Goal: Task Accomplishment & Management: Use online tool/utility

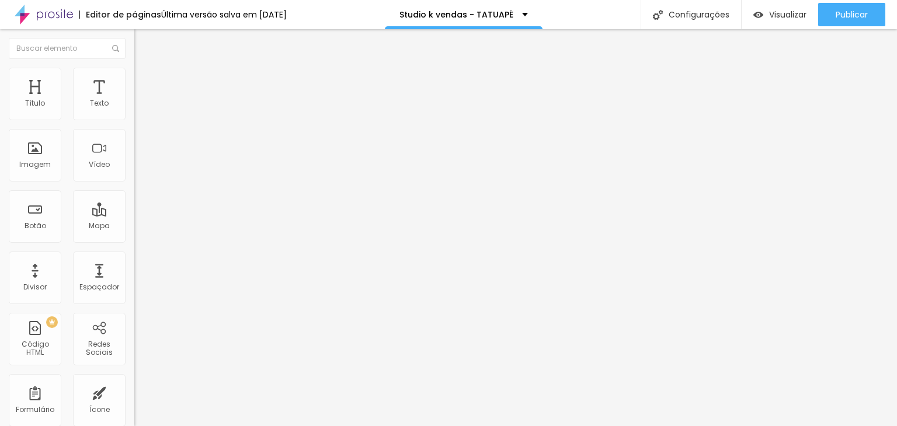
click at [145, 82] on span "Avançado" at bounding box center [164, 87] width 39 height 10
click at [145, 81] on span "Estilo" at bounding box center [154, 76] width 18 height 10
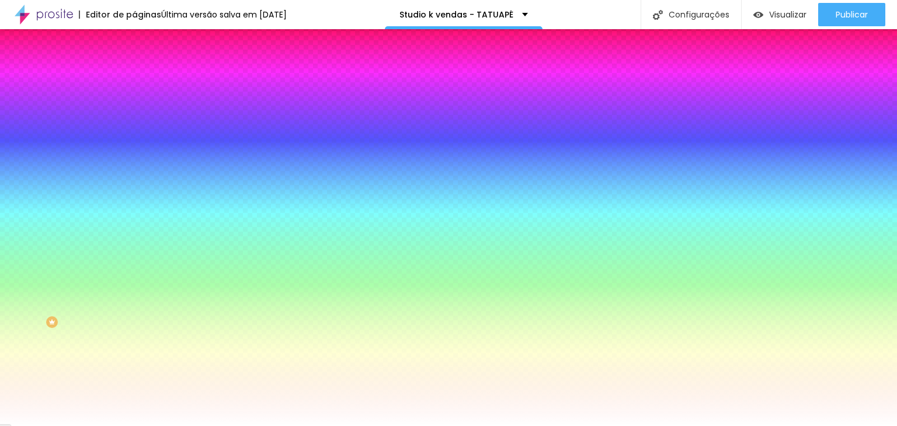
click at [145, 69] on span "Conteúdo" at bounding box center [163, 64] width 36 height 10
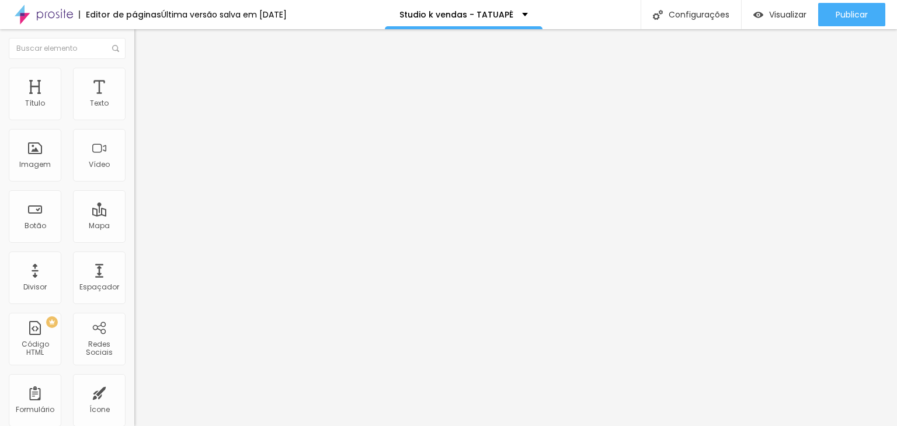
click at [145, 80] on span "Estilo" at bounding box center [154, 76] width 18 height 10
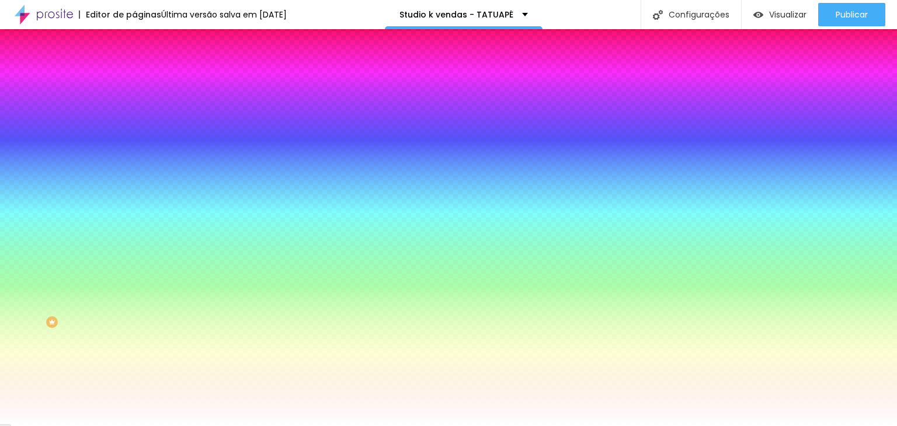
click at [145, 82] on span "Avançado" at bounding box center [164, 87] width 39 height 10
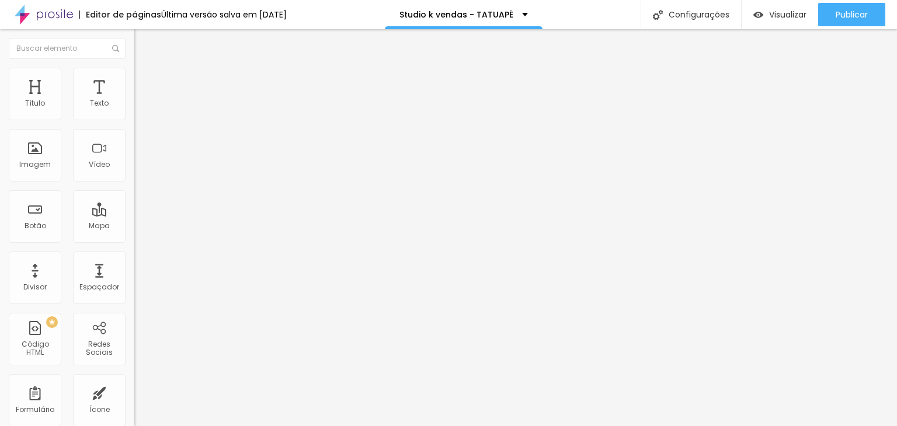
click at [145, 84] on span "Avançado" at bounding box center [164, 87] width 39 height 10
type input "15"
type input "10"
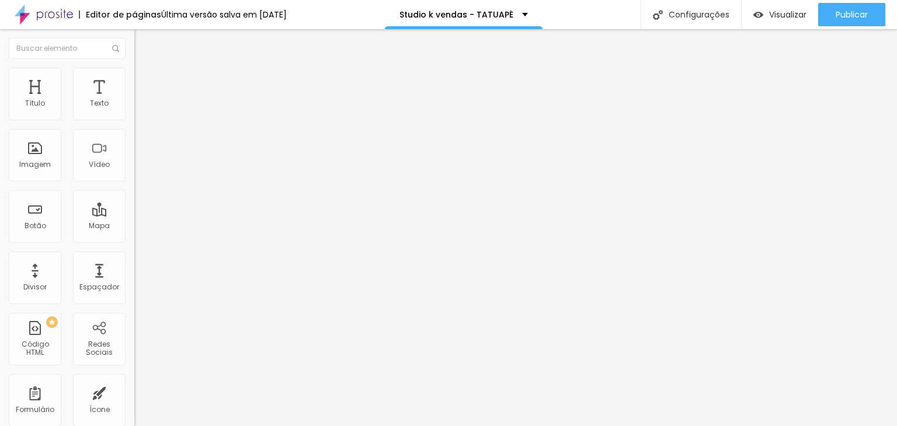
type input "5"
type input "0"
drag, startPoint x: 47, startPoint y: 116, endPoint x: 14, endPoint y: 113, distance: 32.9
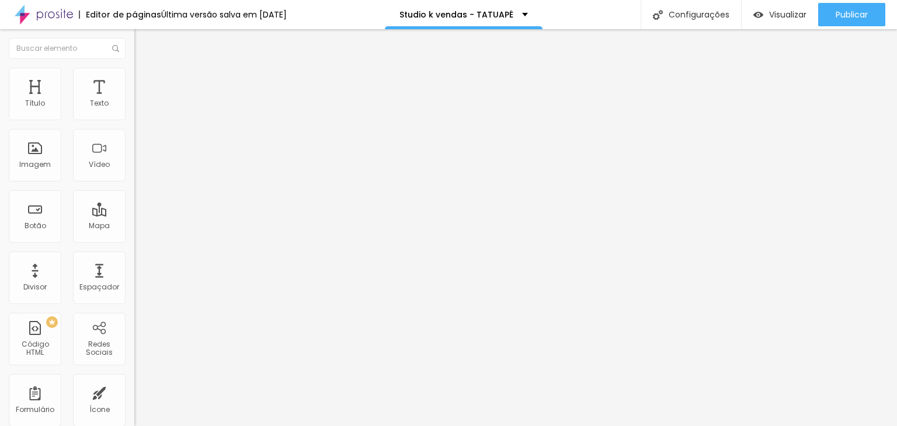
click at [134, 226] on input "range" at bounding box center [171, 230] width 75 height 9
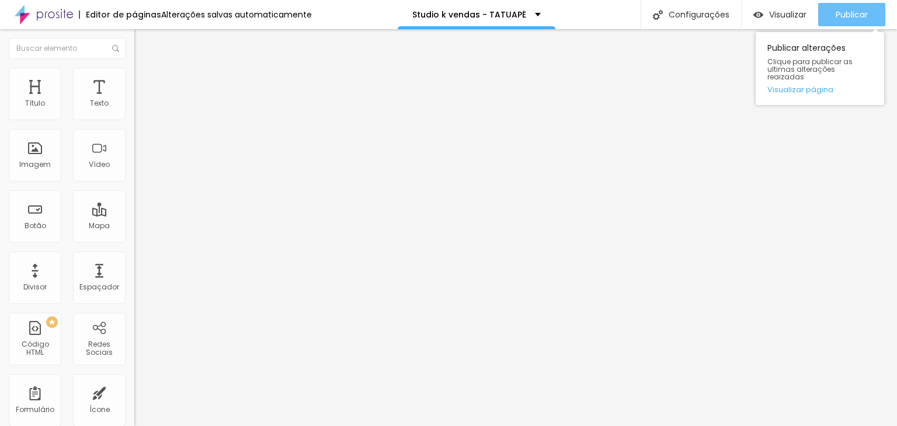
click at [853, 10] on span "Publicar" at bounding box center [851, 14] width 32 height 9
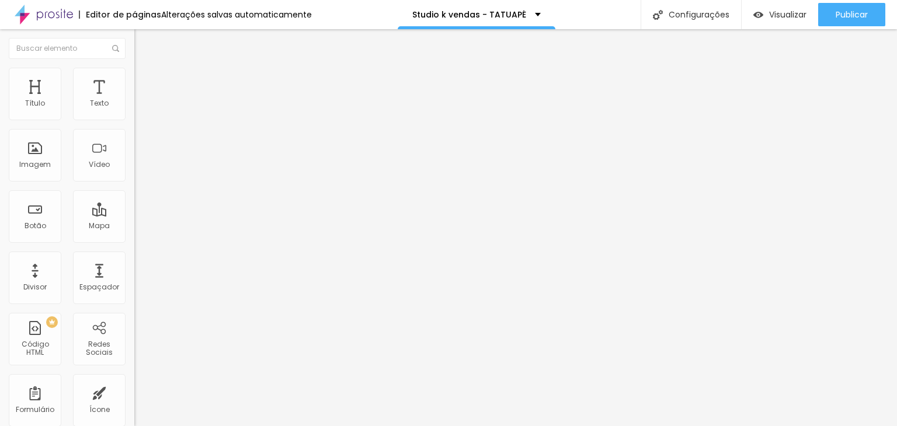
type input "5"
type input "10"
drag, startPoint x: 22, startPoint y: 114, endPoint x: 39, endPoint y: 115, distance: 16.4
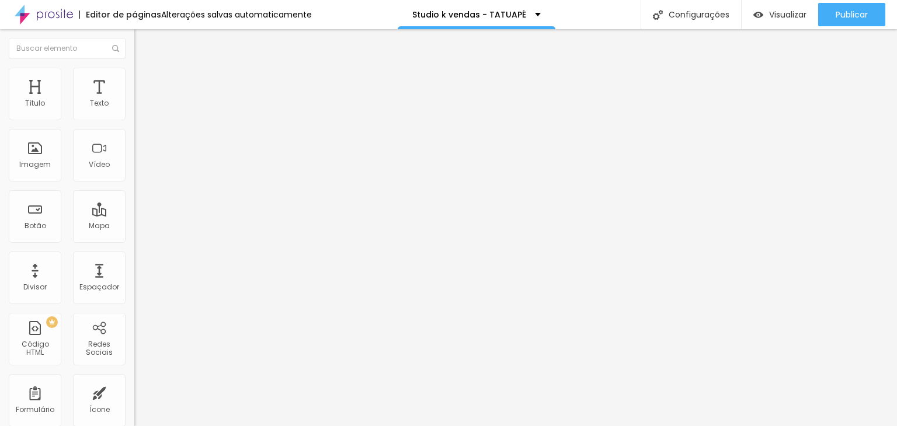
type input "10"
click at [134, 226] on input "range" at bounding box center [171, 230] width 75 height 9
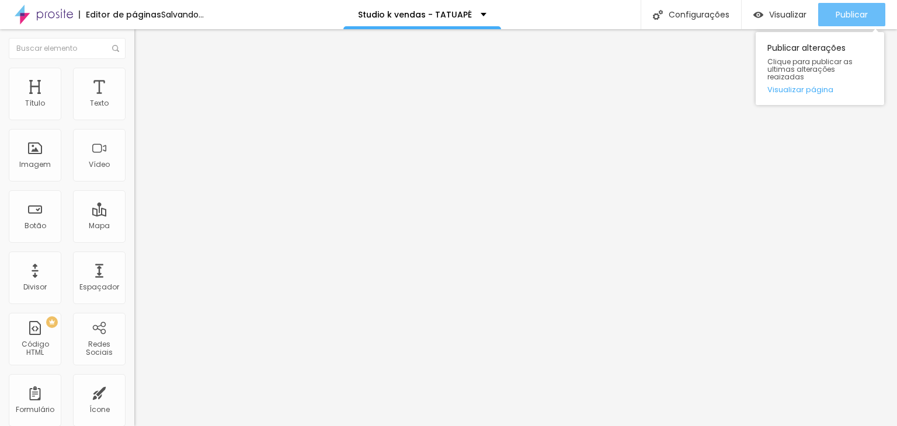
click at [846, 11] on span "Publicar" at bounding box center [851, 14] width 32 height 9
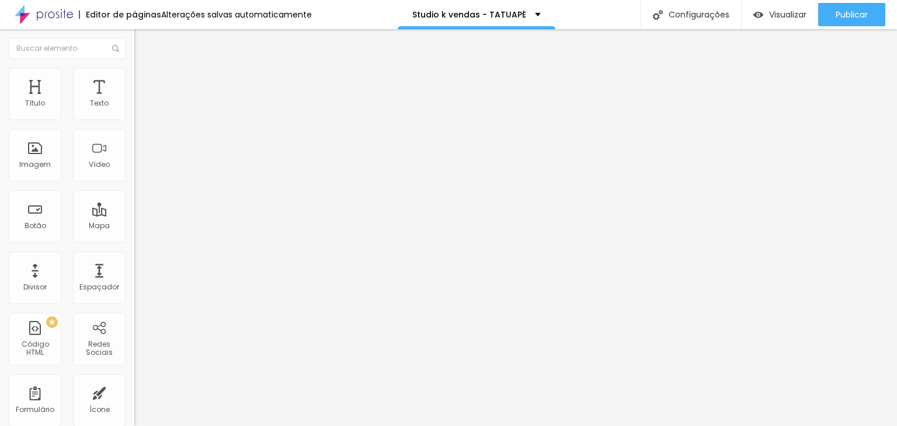
click at [145, 80] on span "Estilo" at bounding box center [154, 76] width 18 height 10
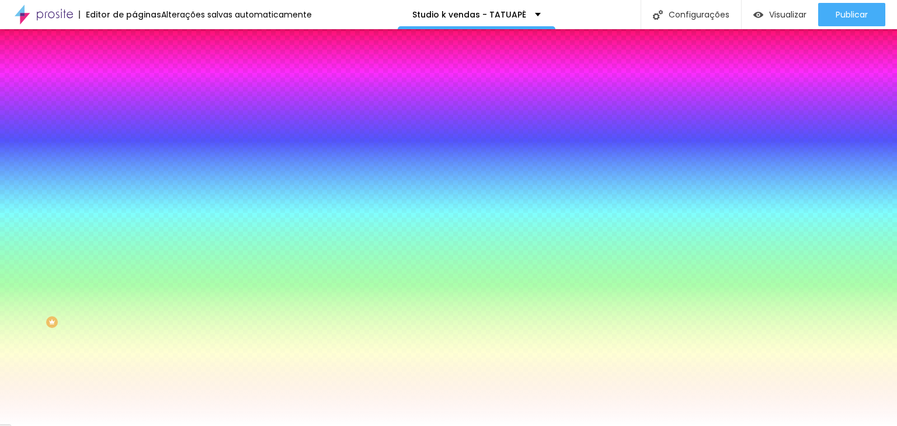
click at [134, 89] on li "Avançado" at bounding box center [201, 85] width 134 height 12
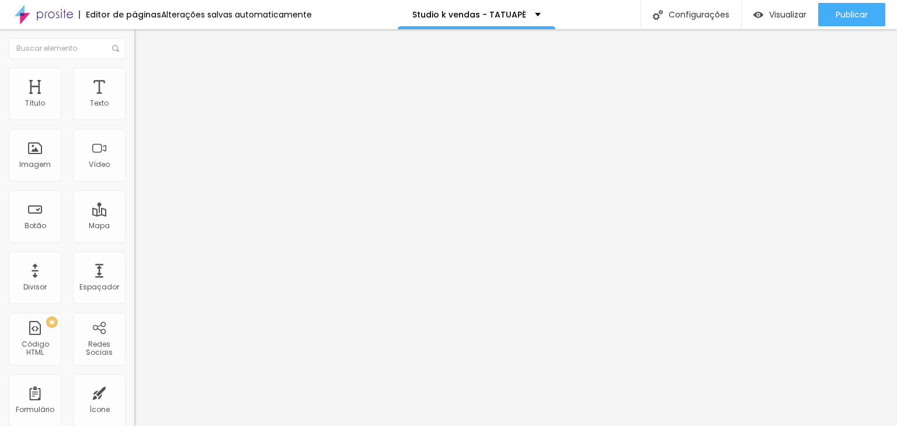
type input "50"
type input "45"
type input "0"
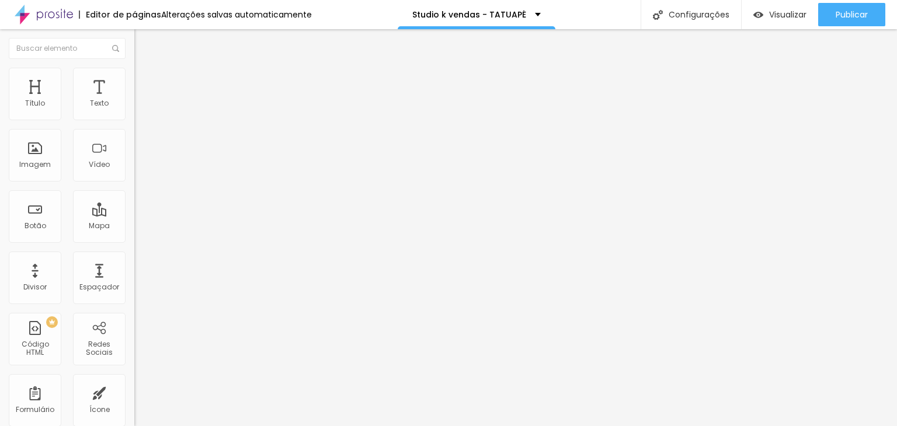
type input "0"
drag, startPoint x: 45, startPoint y: 116, endPoint x: 0, endPoint y: 113, distance: 45.0
type input "0"
click at [134, 226] on input "range" at bounding box center [171, 230] width 75 height 9
click at [145, 69] on span "Conteúdo" at bounding box center [163, 64] width 36 height 10
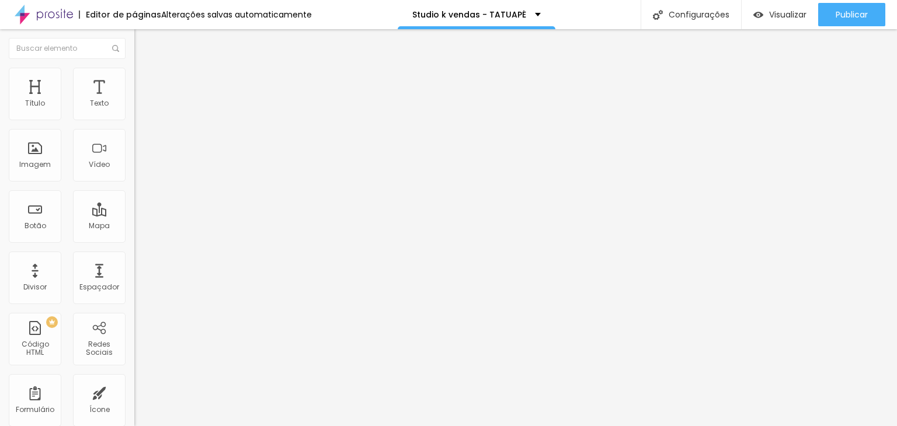
click at [134, 75] on img at bounding box center [139, 73] width 11 height 11
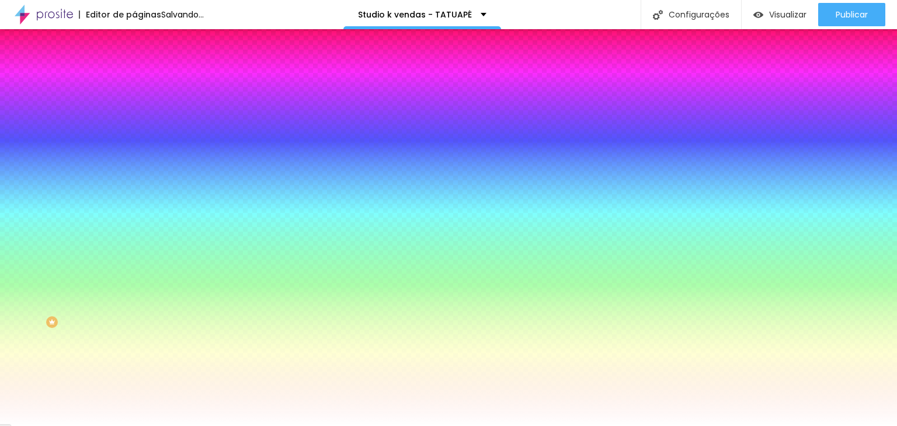
click at [134, 63] on li "Conteúdo" at bounding box center [201, 62] width 134 height 12
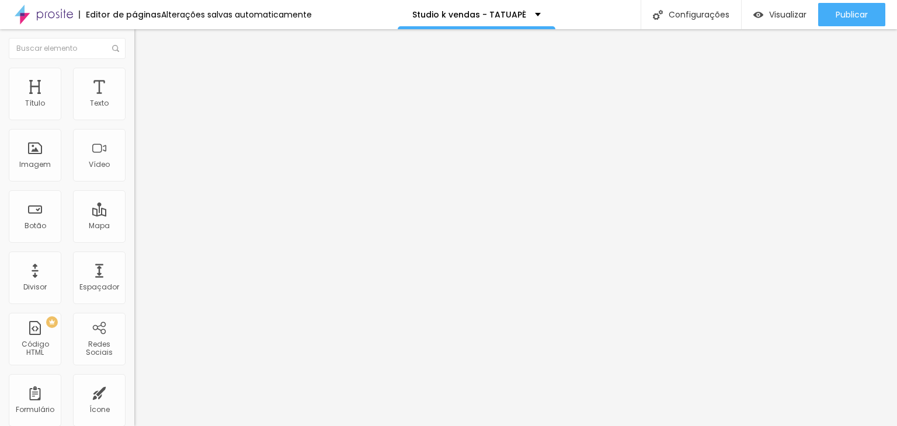
click at [134, 107] on div at bounding box center [201, 102] width 134 height 9
click at [134, 117] on div at bounding box center [201, 111] width 134 height 9
click at [134, 118] on img at bounding box center [138, 121] width 8 height 8
click at [134, 106] on img at bounding box center [138, 102] width 8 height 8
click at [143, 41] on img "button" at bounding box center [147, 42] width 9 height 9
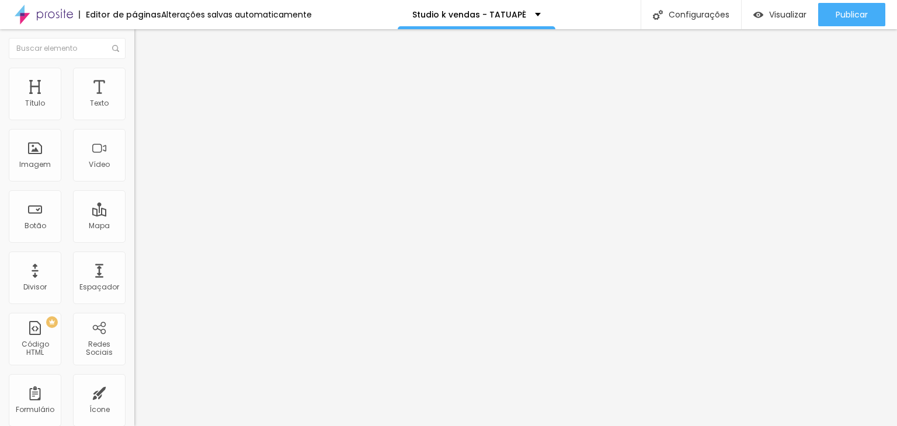
click at [145, 81] on span "Estilo" at bounding box center [154, 76] width 18 height 10
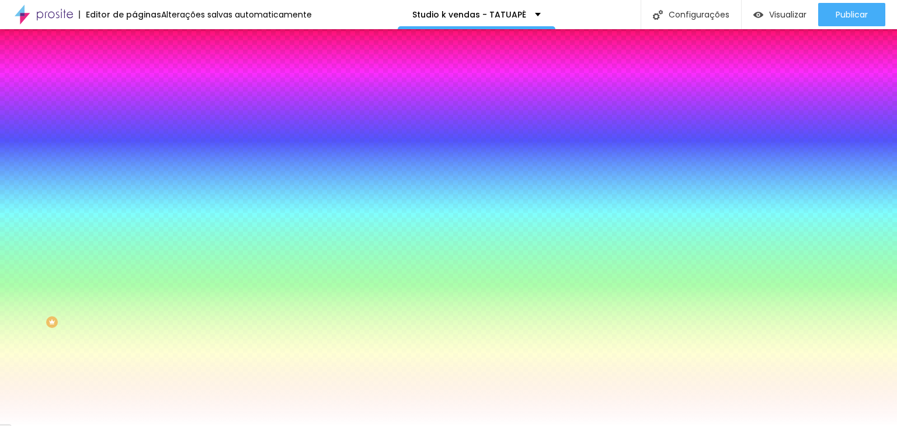
click at [145, 83] on span "Avançado" at bounding box center [164, 87] width 39 height 10
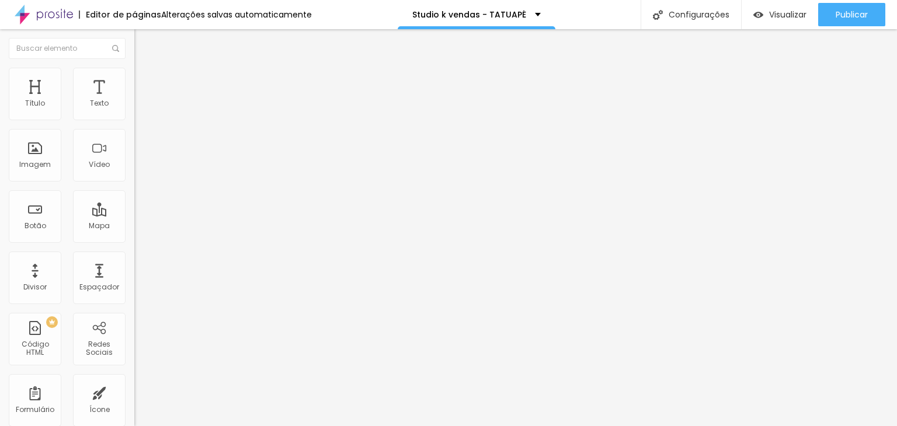
type input "349"
type input "169"
type input "145"
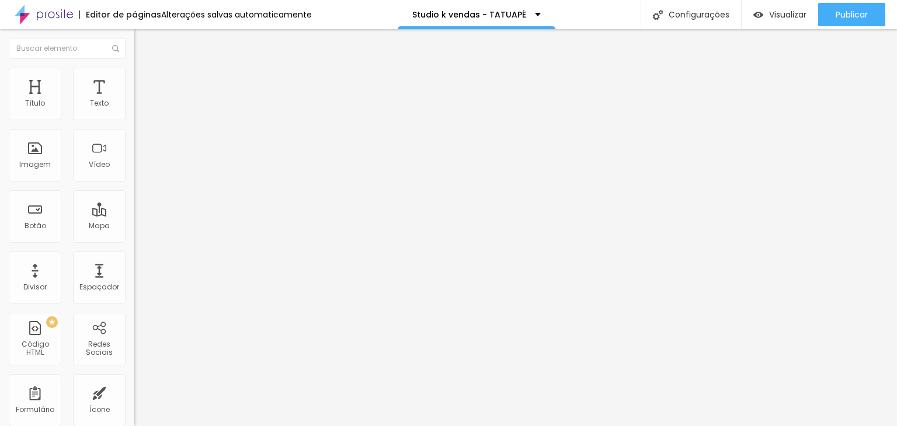
type input "145"
type input "125"
type input "120"
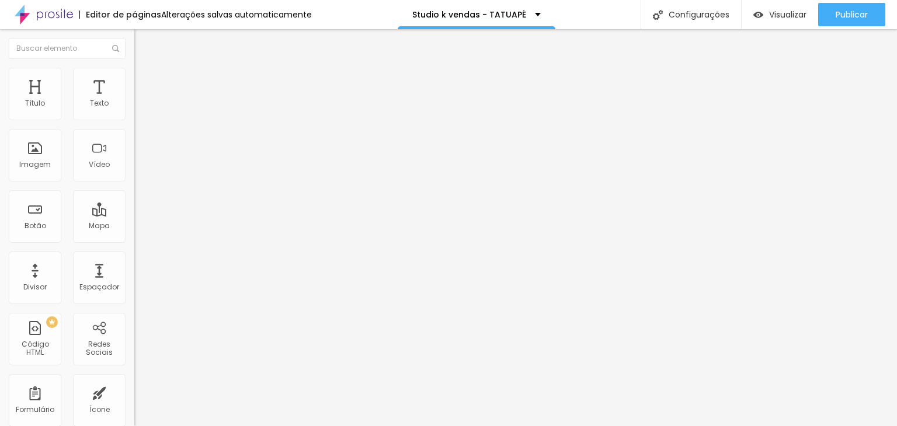
type input "115"
type input "110"
type input "115"
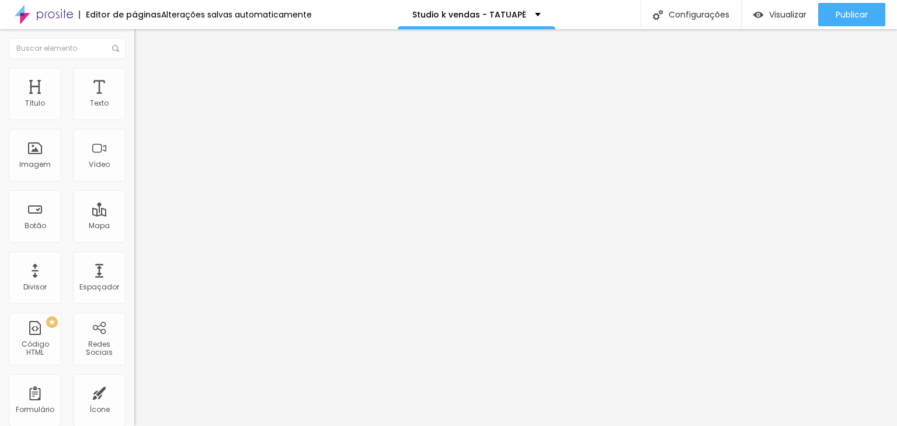
type input "115"
type input "125"
type input "189"
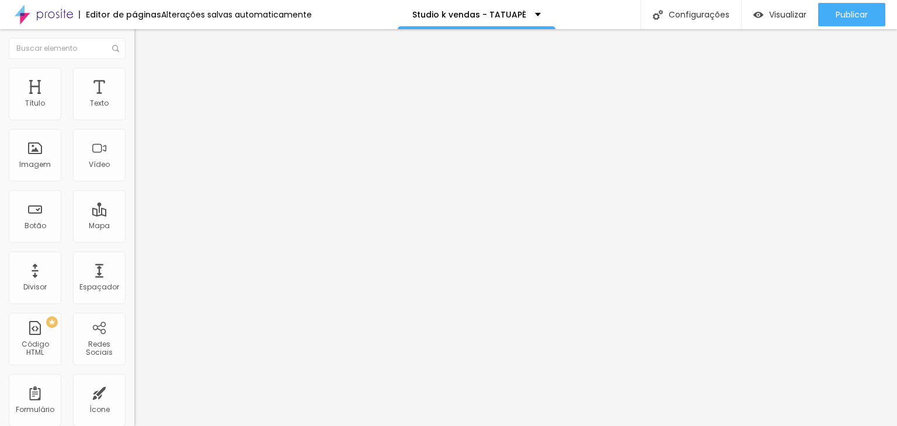
type input "214"
type input "224"
type input "214"
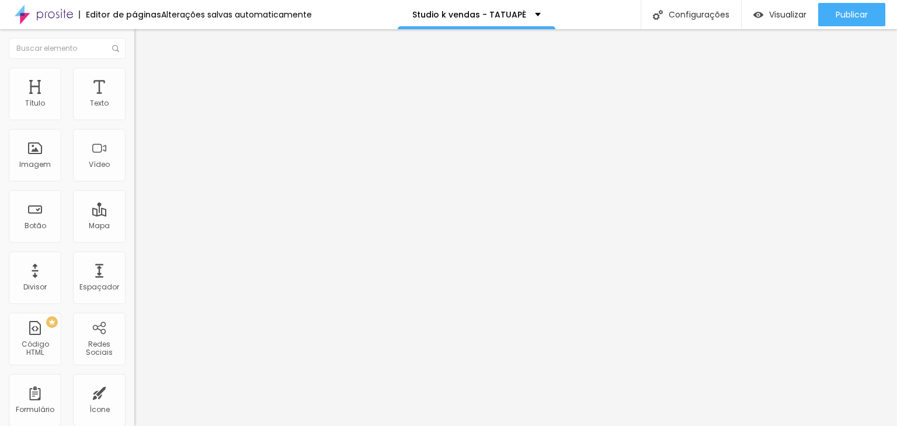
type input "214"
type input "209"
type input "204"
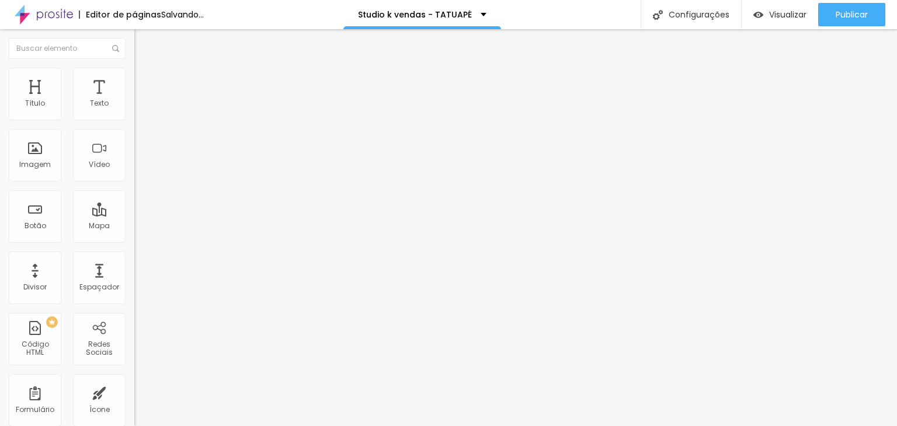
drag, startPoint x: 62, startPoint y: 137, endPoint x: 44, endPoint y: 136, distance: 17.6
click at [134, 392] on input "range" at bounding box center [171, 396] width 75 height 9
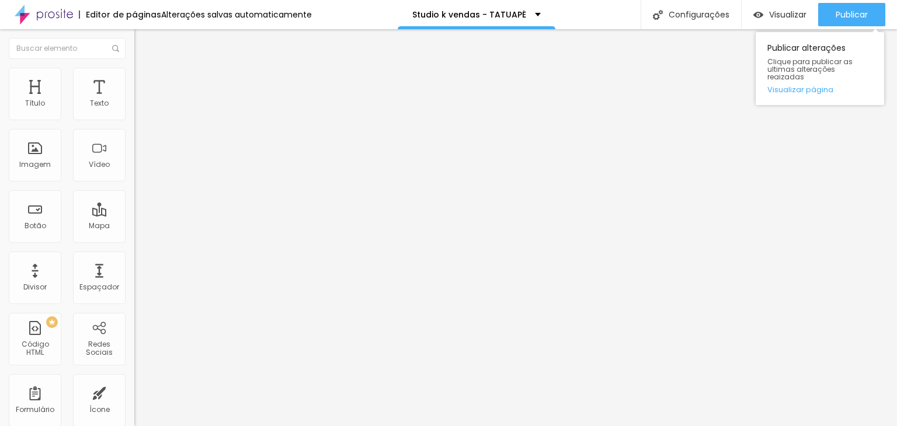
click at [832, 29] on div "Publicar alterações Clique para publicar as ultimas alterações reaizadas Visual…" at bounding box center [819, 65] width 128 height 79
click at [833, 20] on button "Publicar" at bounding box center [851, 14] width 67 height 23
type input "175"
type input "209"
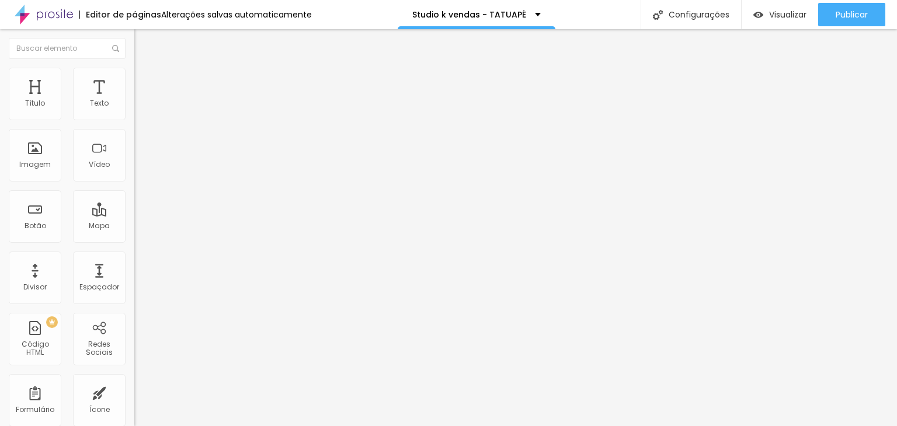
type input "209"
type input "219"
type input "224"
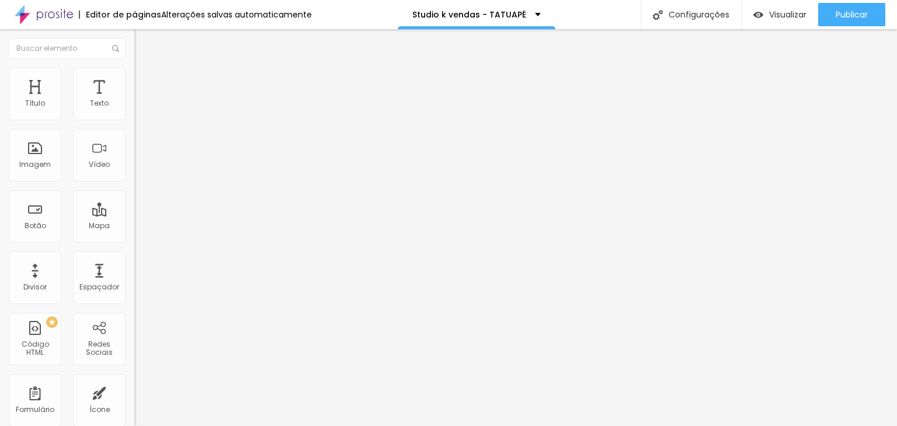
type input "264"
type input "274"
drag, startPoint x: 41, startPoint y: 136, endPoint x: 51, endPoint y: 136, distance: 9.9
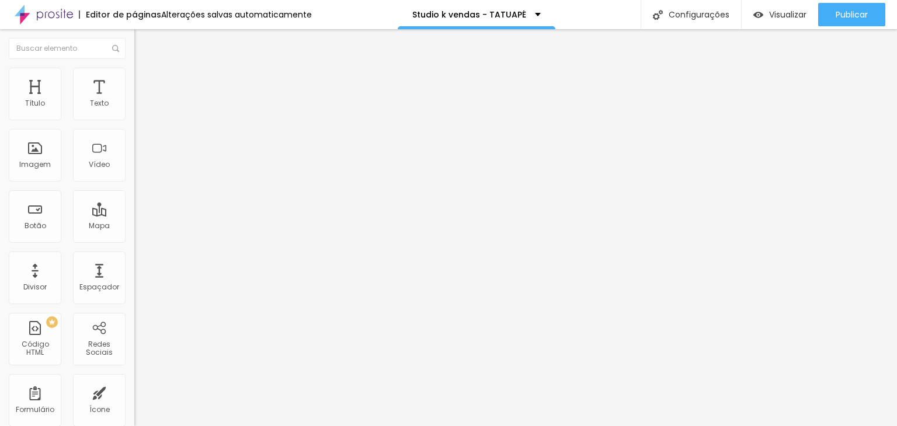
type input "274"
click at [134, 392] on input "range" at bounding box center [171, 396] width 75 height 9
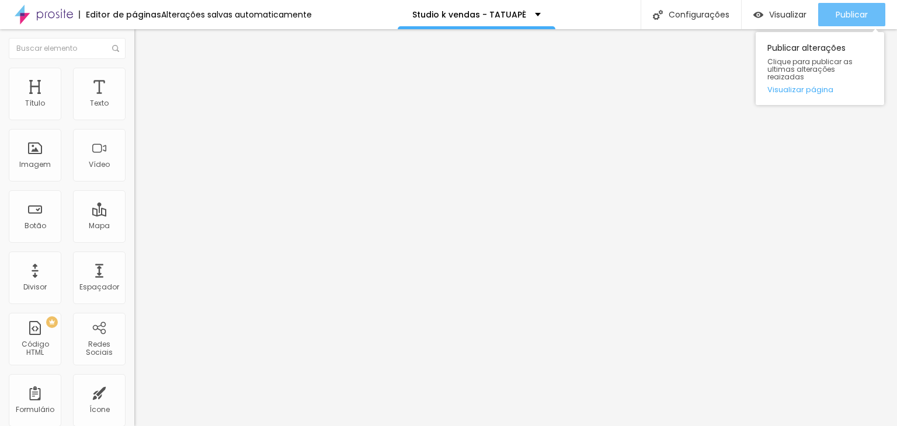
click at [859, 12] on span "Publicar" at bounding box center [851, 14] width 32 height 9
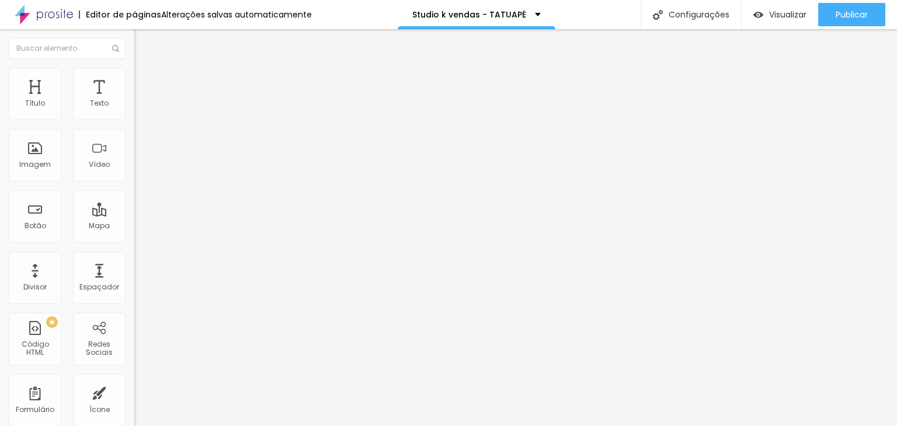
type input "274"
type input "289"
type input "309"
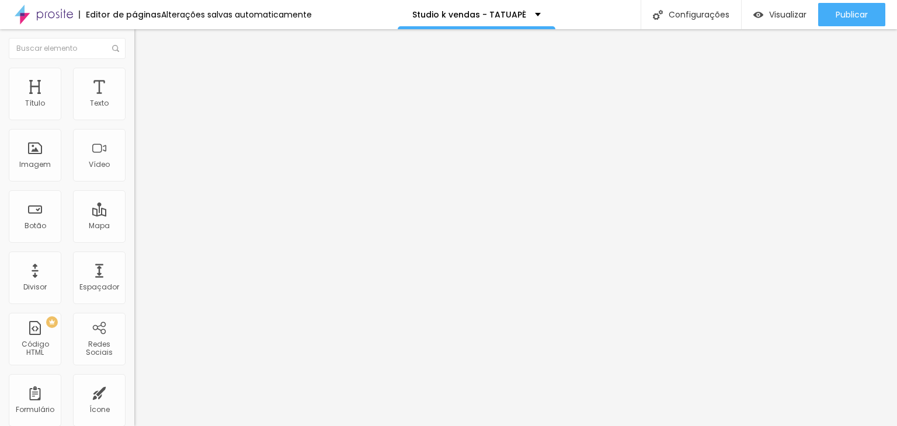
type input "314"
type input "319"
type input "324"
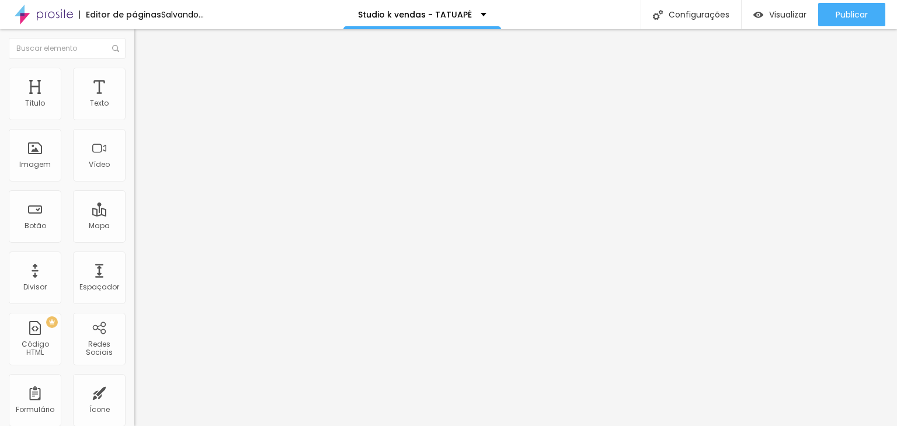
type input "324"
drag, startPoint x: 50, startPoint y: 135, endPoint x: 56, endPoint y: 133, distance: 6.1
click at [134, 392] on input "range" at bounding box center [171, 396] width 75 height 9
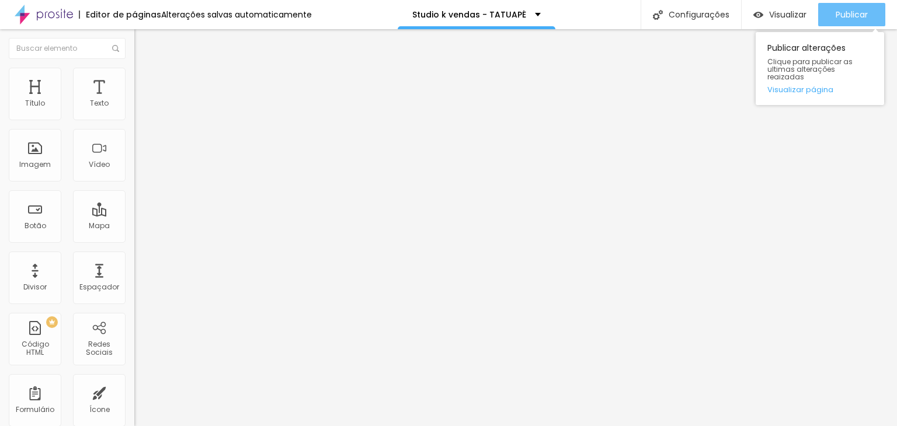
click at [872, 13] on button "Publicar" at bounding box center [851, 14] width 67 height 23
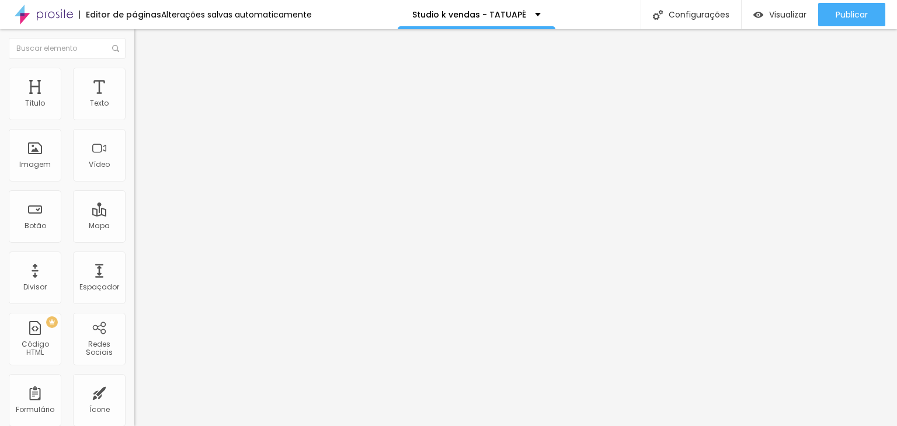
type input "329"
type input "334"
type input "339"
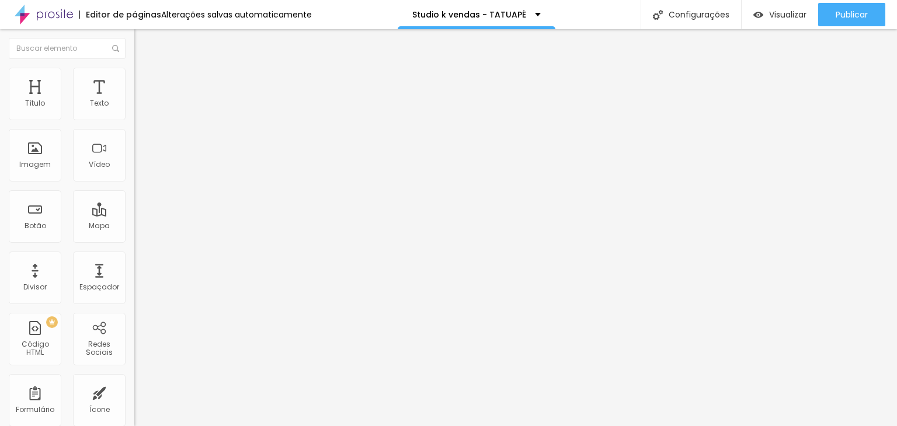
type input "339"
type input "344"
type input "349"
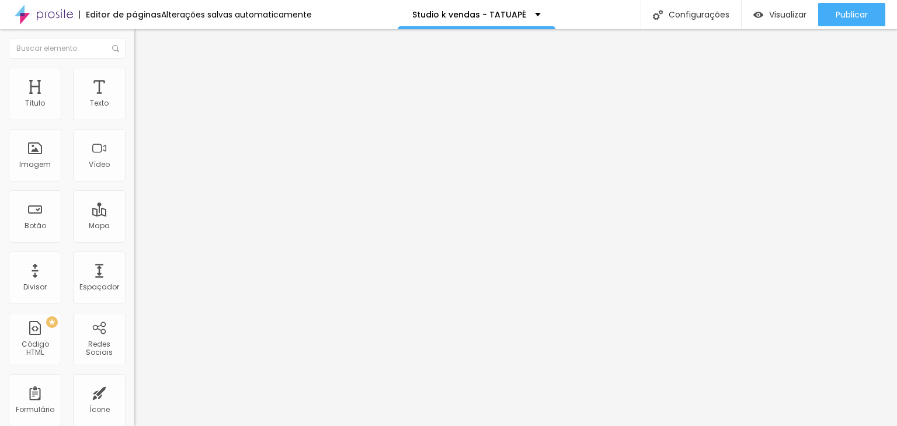
type input "344"
type input "334"
type input "324"
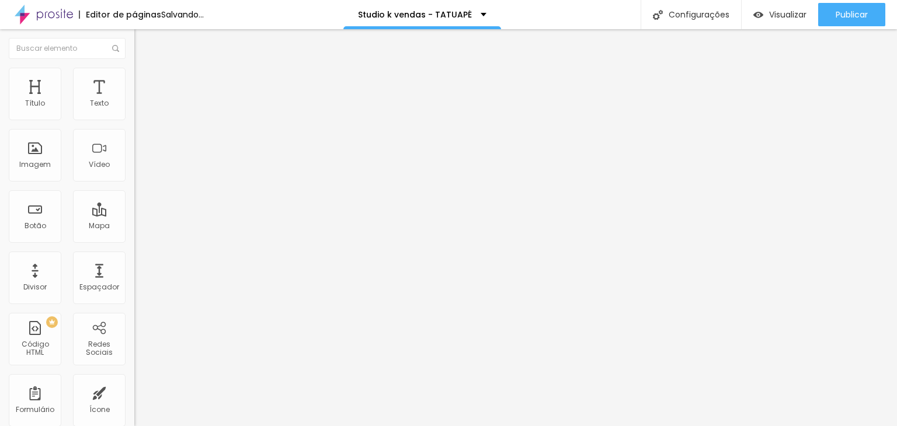
type input "324"
type input "319"
type input "329"
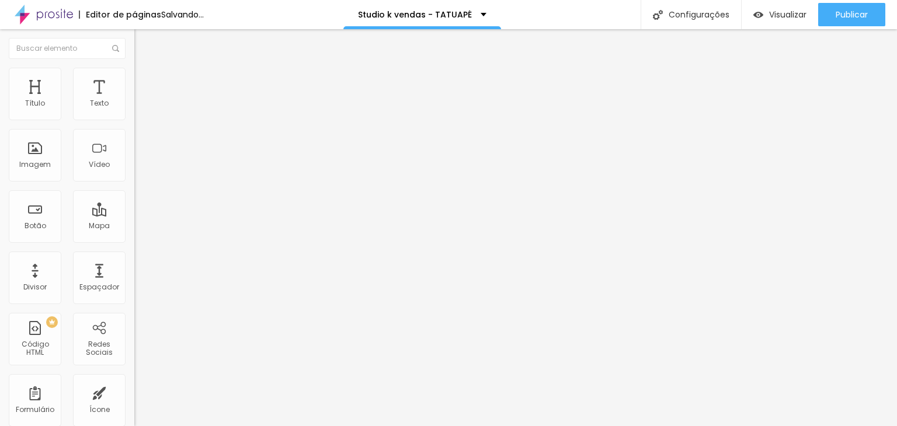
type input "339"
type input "344"
type input "349"
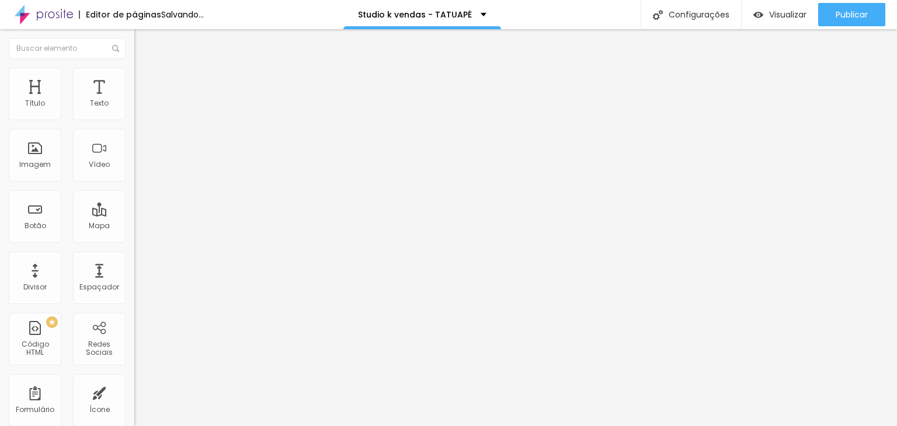
type input "349"
type input "344"
type input "339"
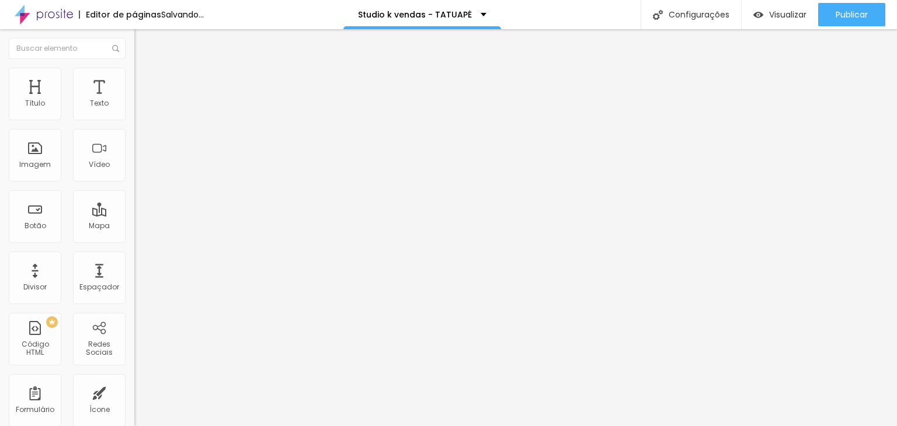
type input "334"
type input "329"
click at [134, 392] on input "range" at bounding box center [171, 396] width 75 height 9
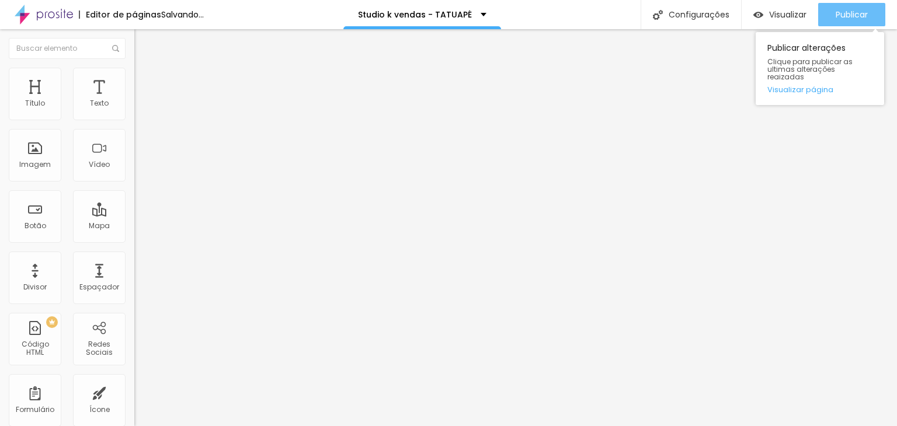
click at [862, 10] on span "Publicar" at bounding box center [851, 14] width 32 height 9
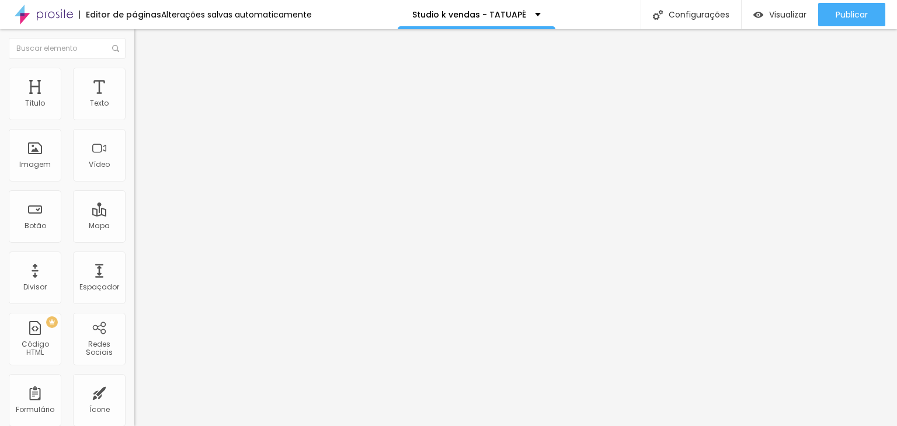
type input "344"
type input "339"
type input "334"
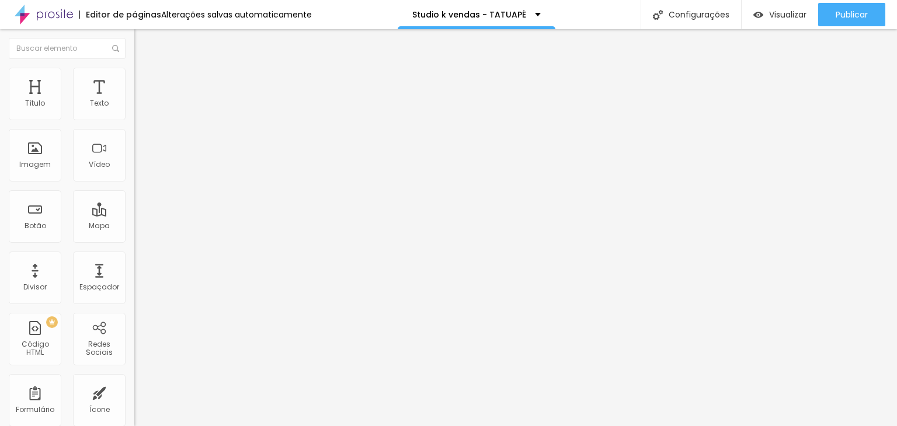
type input "334"
type input "324"
type input "309"
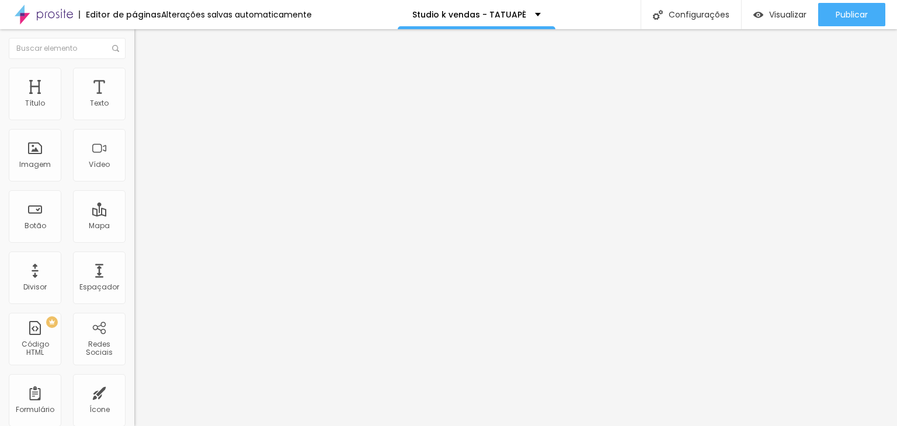
type input "304"
type input "294"
type input "299"
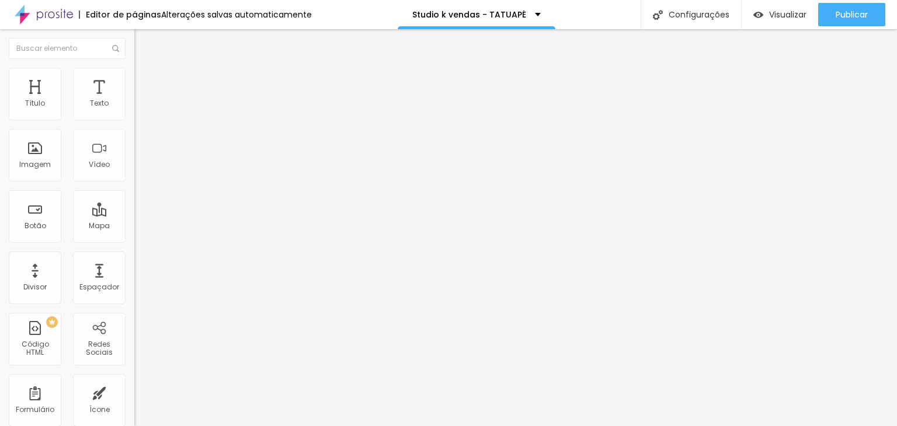
type input "299"
type input "304"
click at [134, 392] on input "range" at bounding box center [171, 396] width 75 height 9
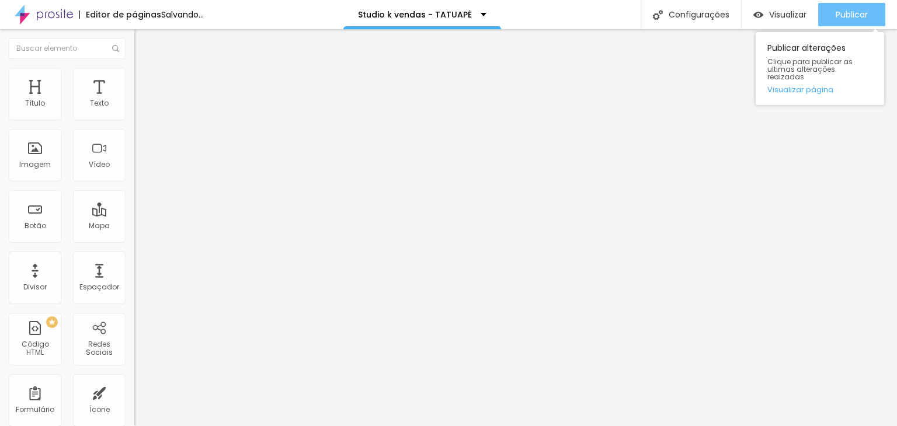
click at [870, 18] on button "Publicar" at bounding box center [851, 14] width 67 height 23
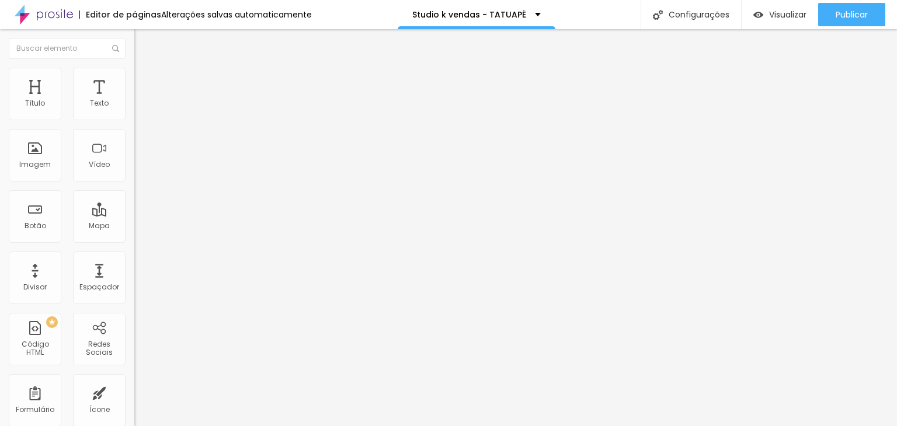
click at [134, 402] on input "304" at bounding box center [159, 408] width 50 height 12
type input "34"
type input "314"
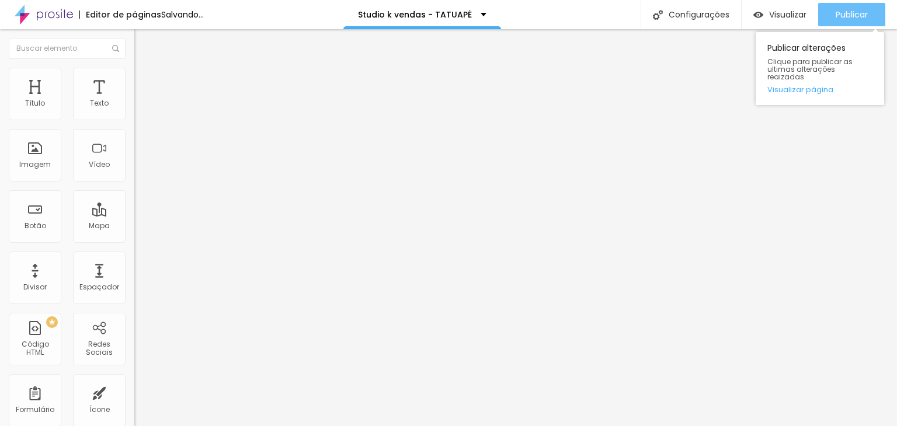
click at [843, 23] on div "Publicar" at bounding box center [851, 14] width 32 height 23
click at [831, 19] on button "Publicar" at bounding box center [851, 14] width 67 height 23
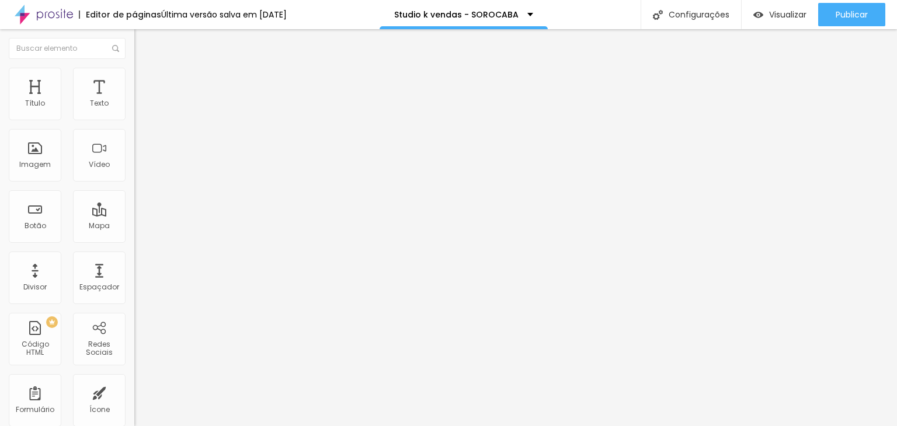
click at [145, 82] on span "Avançado" at bounding box center [164, 87] width 39 height 10
click at [134, 237] on input "20" at bounding box center [156, 243] width 44 height 12
type input "0"
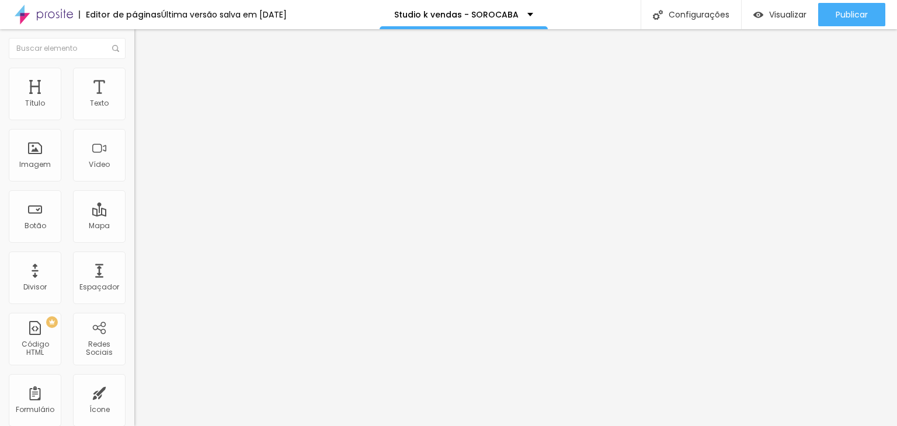
type input "10"
click at [134, 78] on li "Estilo" at bounding box center [201, 74] width 134 height 12
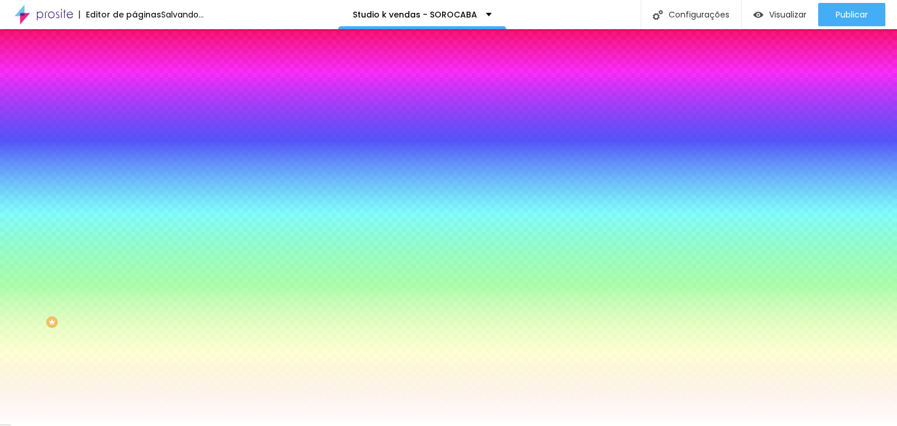
click at [145, 69] on span "Conteúdo" at bounding box center [163, 64] width 36 height 10
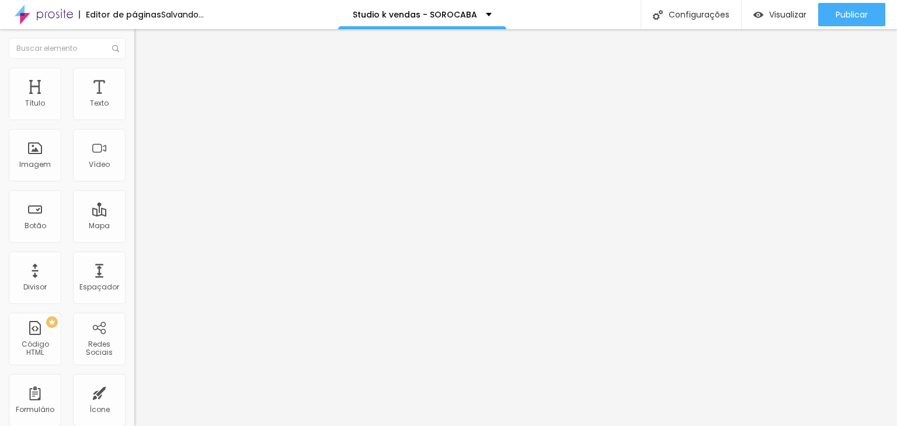
click at [143, 40] on img "button" at bounding box center [147, 42] width 9 height 9
click at [134, 79] on img at bounding box center [139, 84] width 11 height 11
click at [134, 402] on input "406" at bounding box center [159, 408] width 50 height 12
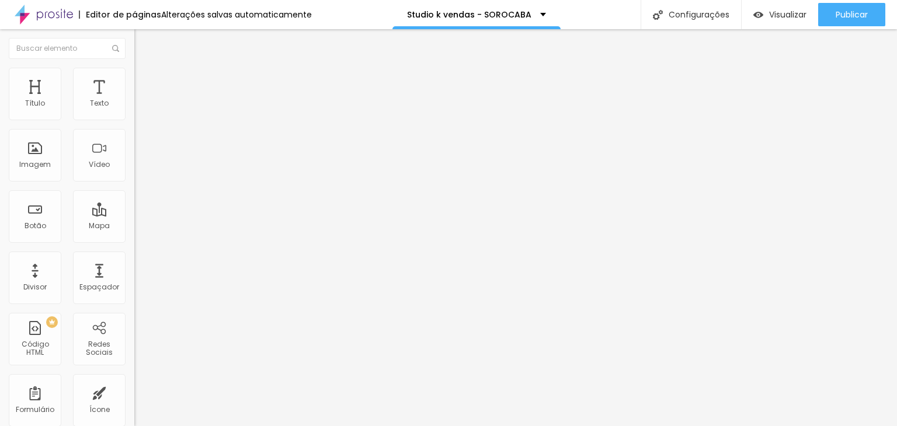
type input "3"
type input "31"
type input "314"
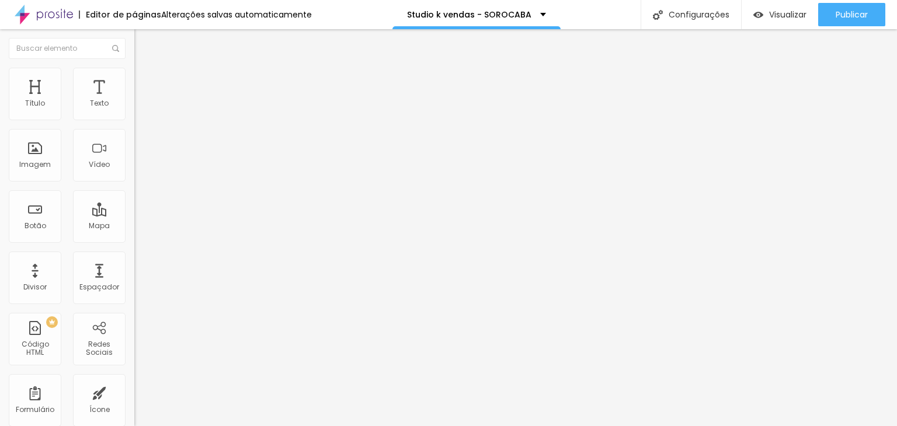
type input "314"
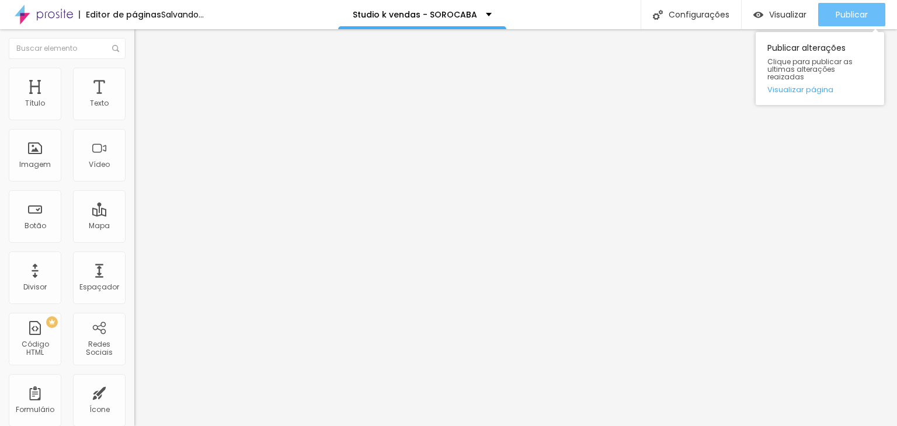
click at [853, 19] on span "Publicar" at bounding box center [851, 14] width 32 height 9
click at [860, 4] on div "Publicar" at bounding box center [851, 14] width 32 height 23
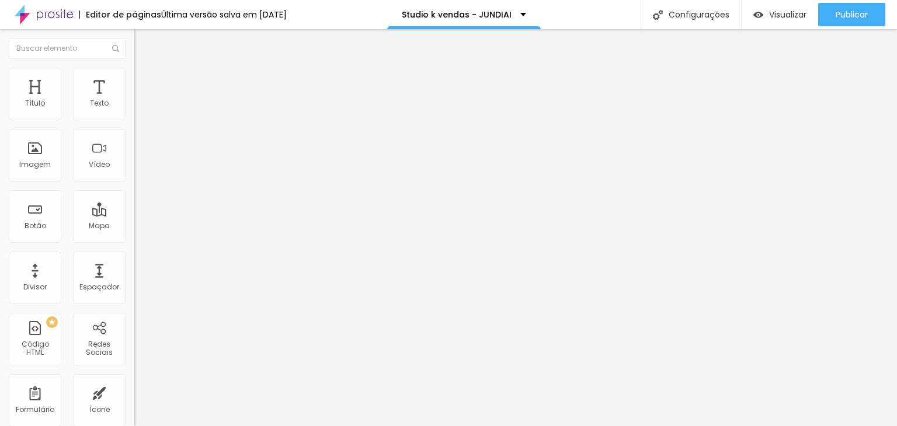
click at [134, 76] on ul "Conteúdo Estilo Avançado" at bounding box center [201, 73] width 134 height 35
click at [134, 79] on li "Avançado" at bounding box center [201, 85] width 134 height 12
click at [134, 237] on input "20" at bounding box center [156, 243] width 44 height 12
type input "0"
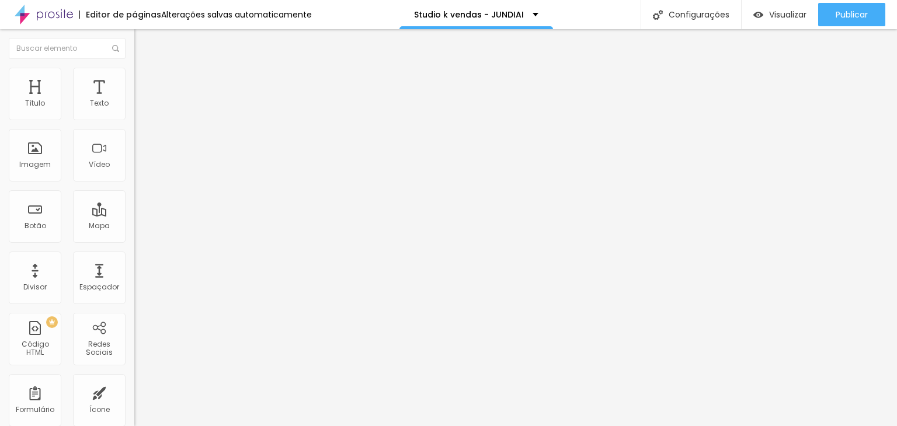
type input "10"
click at [134, 78] on li "Estilo" at bounding box center [201, 74] width 134 height 12
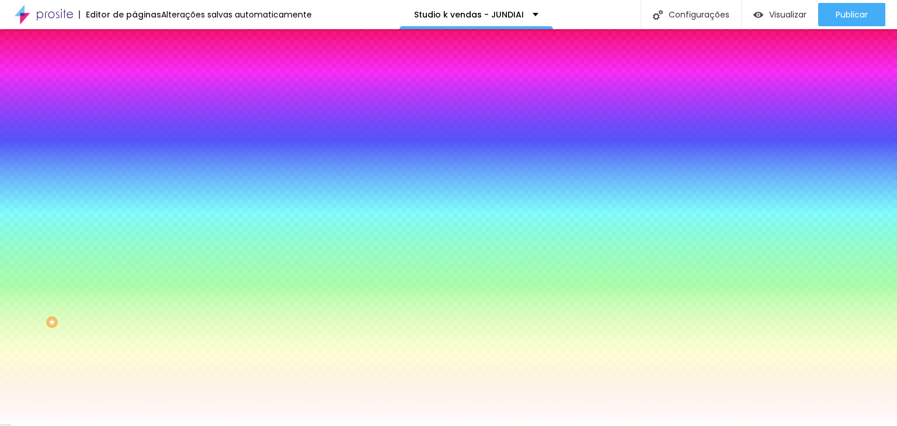
click at [134, 68] on li "Conteúdo" at bounding box center [201, 62] width 134 height 12
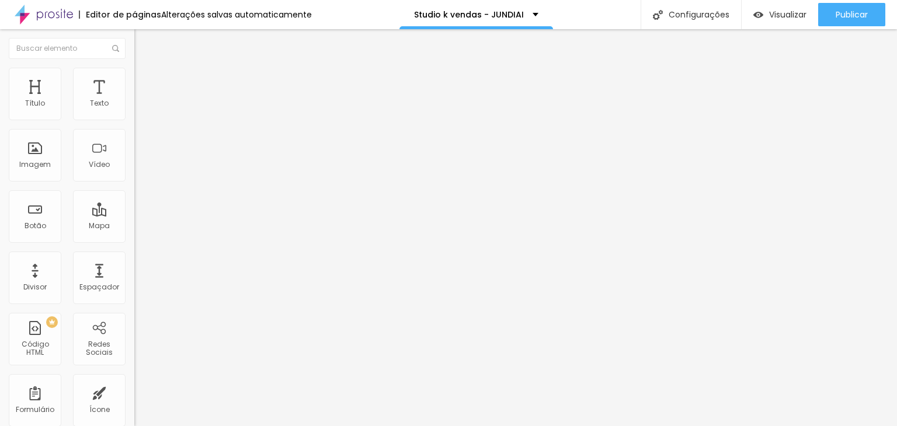
click at [134, 44] on button "Editar Coluna" at bounding box center [201, 42] width 134 height 27
click at [134, 79] on img at bounding box center [139, 84] width 11 height 11
click at [134, 402] on input "406" at bounding box center [159, 408] width 50 height 12
type input "3"
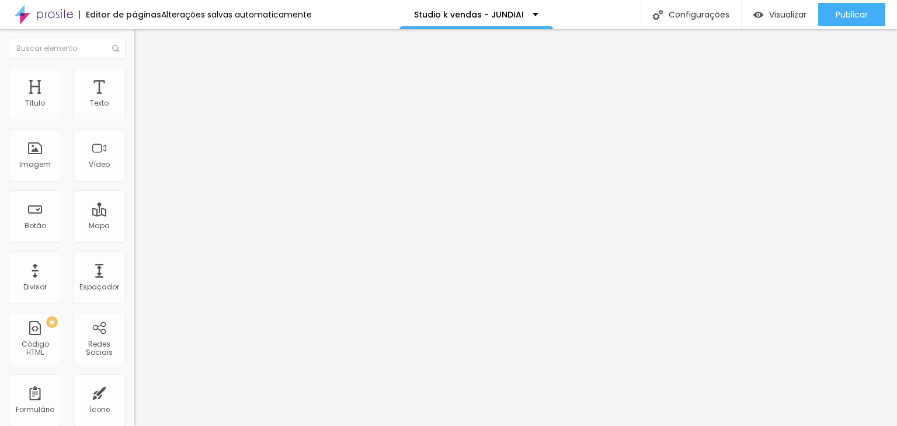
type input "3"
type input "31"
type input "314"
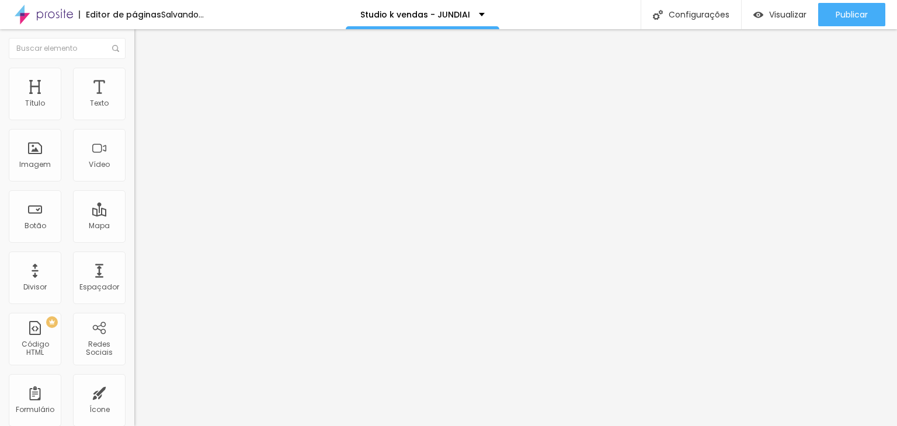
click at [134, 70] on img at bounding box center [139, 73] width 11 height 11
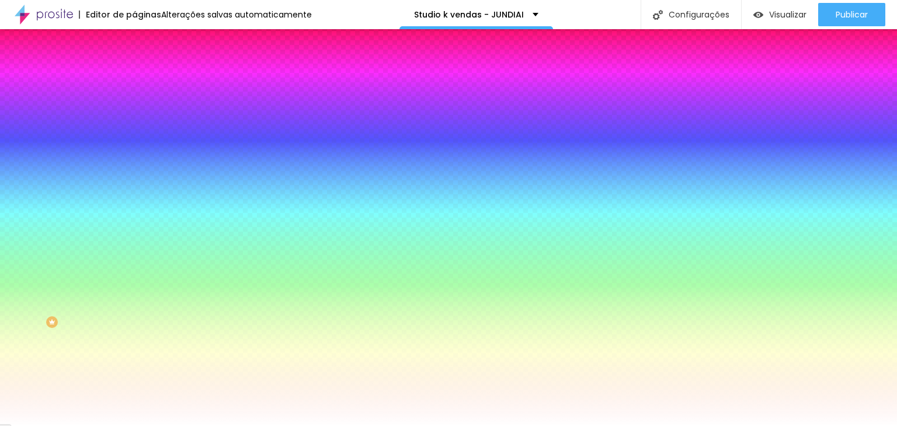
click at [134, 68] on li "Conteúdo" at bounding box center [201, 62] width 134 height 12
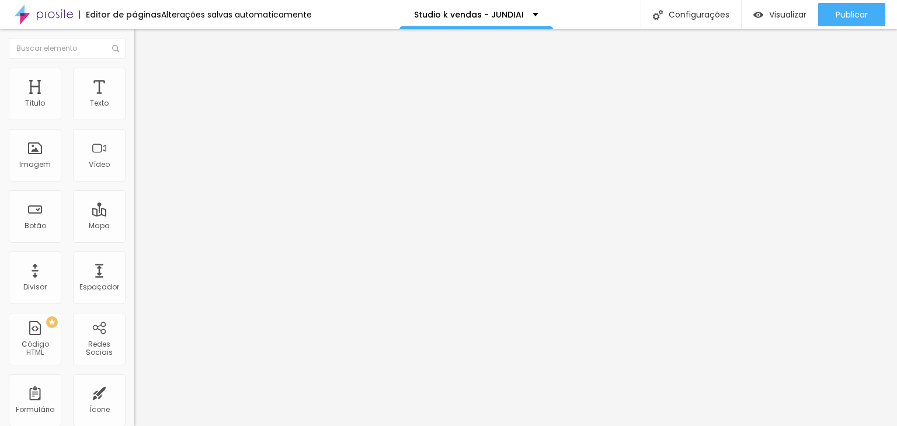
click at [143, 39] on div "Editar Seção" at bounding box center [177, 42] width 69 height 9
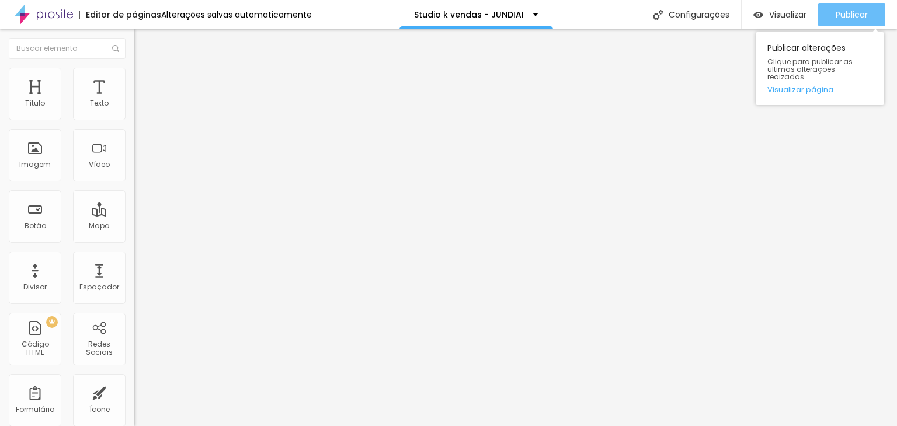
click at [836, 12] on span "Publicar" at bounding box center [851, 14] width 32 height 9
click at [849, 15] on span "Publicar" at bounding box center [851, 14] width 32 height 9
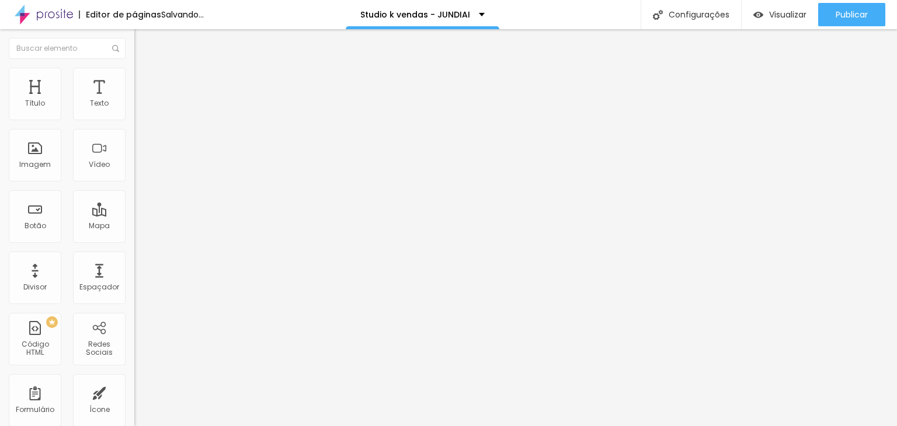
click at [134, 89] on ul "Conteúdo Estilo Avançado" at bounding box center [201, 73] width 134 height 35
click at [145, 82] on span "Avançado" at bounding box center [164, 87] width 39 height 10
click at [134, 68] on li "Conteúdo" at bounding box center [201, 62] width 134 height 12
click at [134, 36] on button "Editar Coluna" at bounding box center [201, 42] width 134 height 27
click at [145, 82] on span "Avançado" at bounding box center [164, 87] width 39 height 10
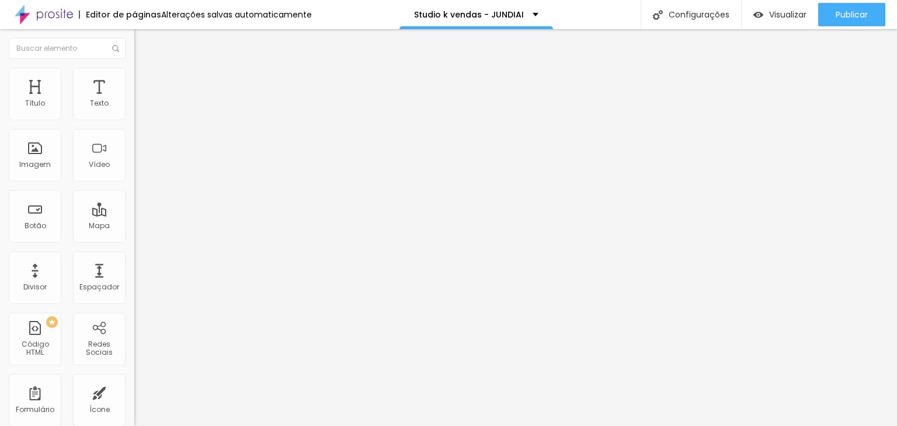
click at [134, 48] on button "Editar Coluna" at bounding box center [201, 42] width 134 height 27
click at [134, 48] on button "Editar Seção" at bounding box center [201, 42] width 134 height 27
click at [145, 82] on span "Avançado" at bounding box center [164, 87] width 39 height 10
click at [134, 87] on li "Avançado" at bounding box center [201, 85] width 134 height 12
click at [134, 237] on input "20" at bounding box center [156, 243] width 44 height 12
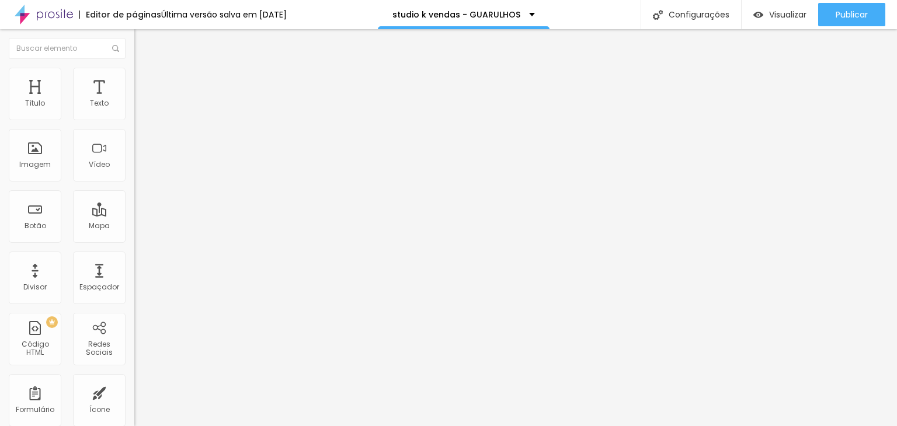
click at [134, 237] on input "20" at bounding box center [156, 243] width 44 height 12
type input "0"
type input "1"
type input "10"
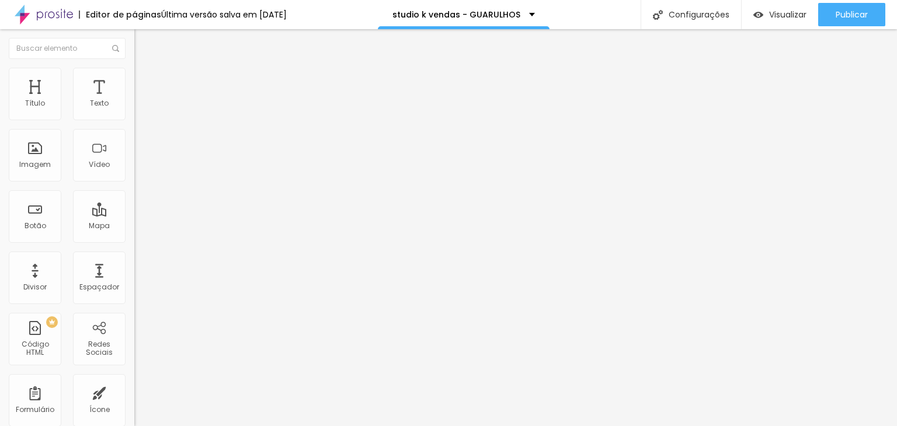
click at [134, 71] on ul "Conteúdo Estilo Avançado" at bounding box center [201, 73] width 134 height 35
click at [134, 76] on li "Estilo" at bounding box center [201, 74] width 134 height 12
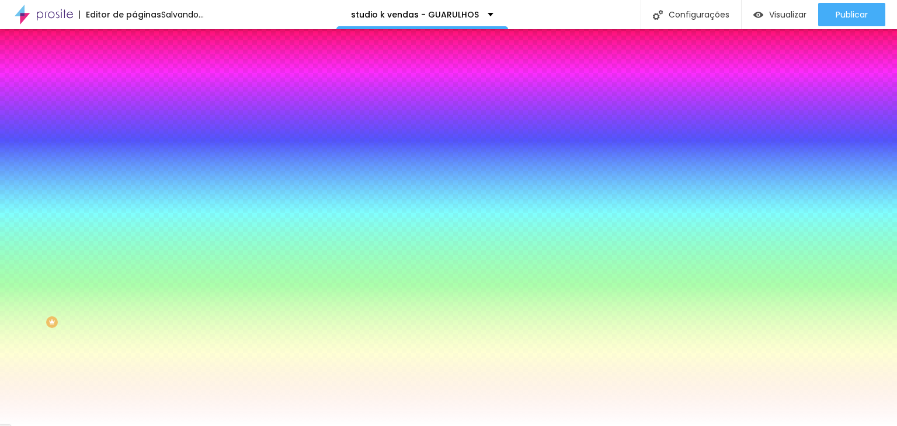
click at [145, 69] on span "Conteúdo" at bounding box center [163, 64] width 36 height 10
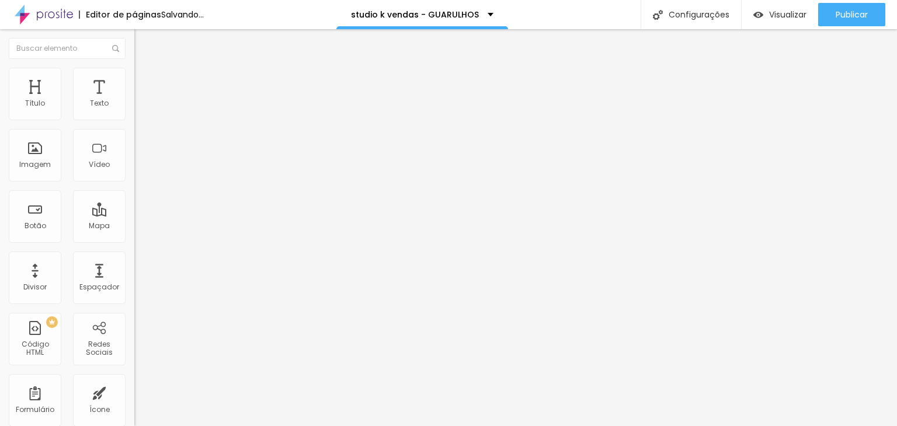
click at [143, 38] on img "button" at bounding box center [147, 42] width 9 height 9
click at [145, 82] on span "Avançado" at bounding box center [164, 87] width 39 height 10
click at [134, 256] on div "406 px Espaçamento vertical" at bounding box center [201, 338] width 134 height 165
click at [134, 402] on input "406" at bounding box center [159, 408] width 50 height 12
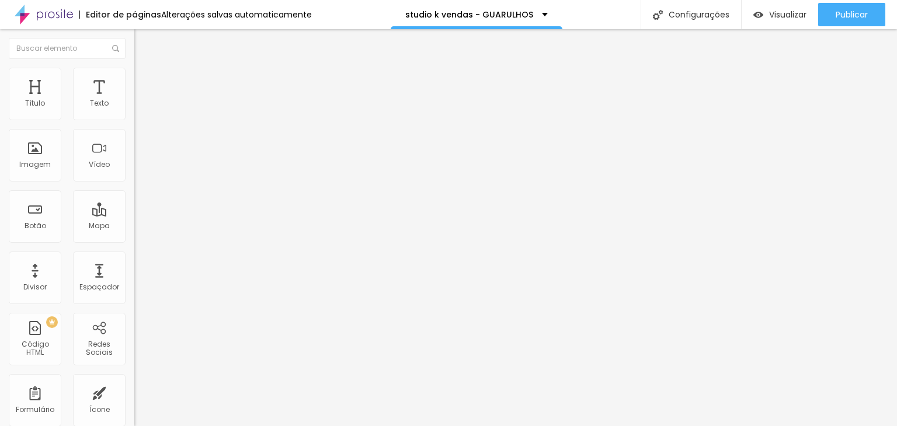
type input "3"
type input "31"
type input "314"
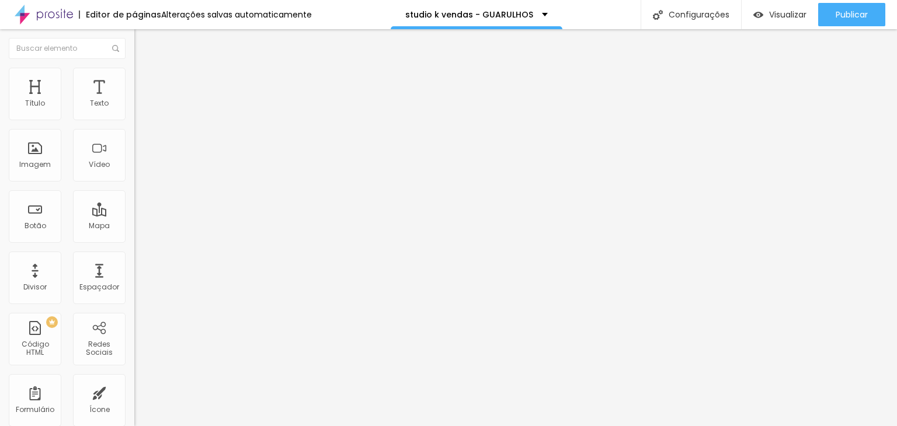
type input "314"
click at [134, 75] on img at bounding box center [139, 73] width 11 height 11
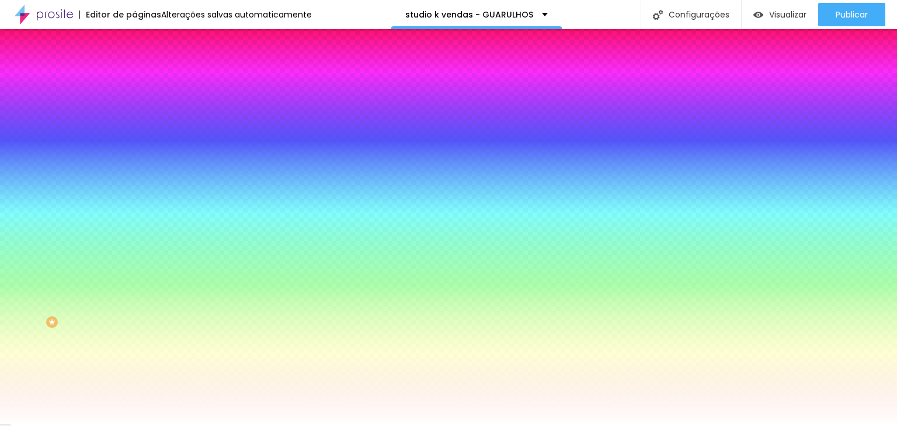
click at [134, 68] on li "Conteúdo" at bounding box center [201, 62] width 134 height 12
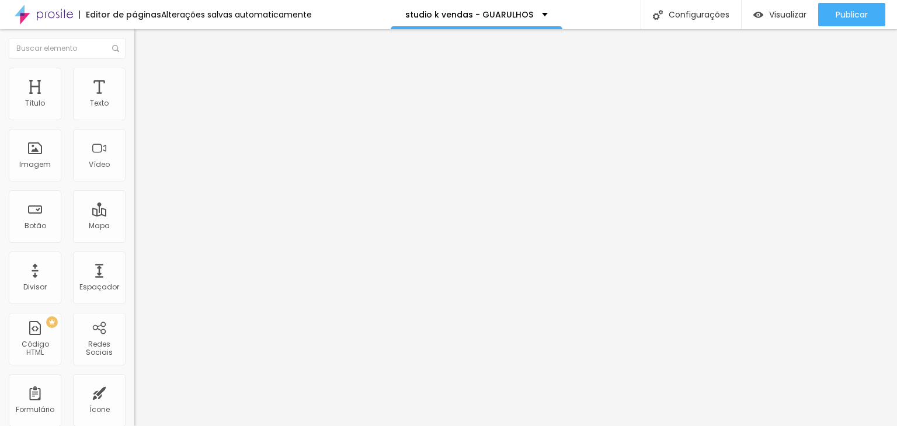
click at [134, 48] on button "Editar Seção" at bounding box center [201, 42] width 134 height 27
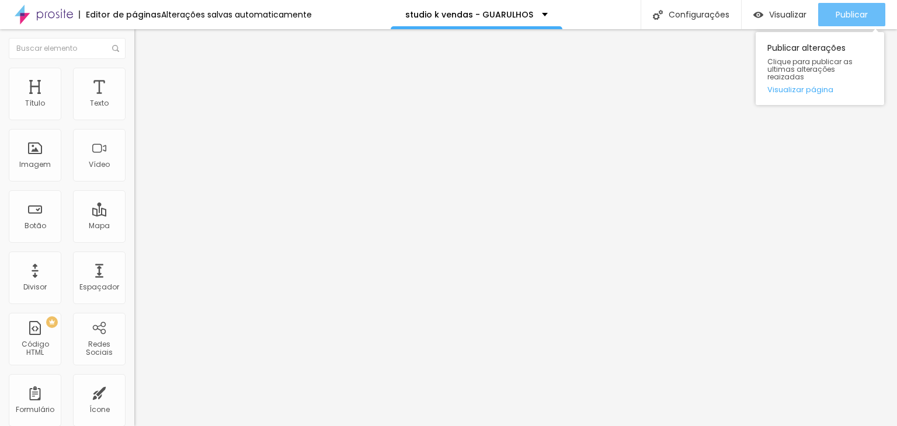
click at [850, 10] on span "Publicar" at bounding box center [851, 14] width 32 height 9
click at [862, 15] on span "Publicar" at bounding box center [851, 14] width 32 height 9
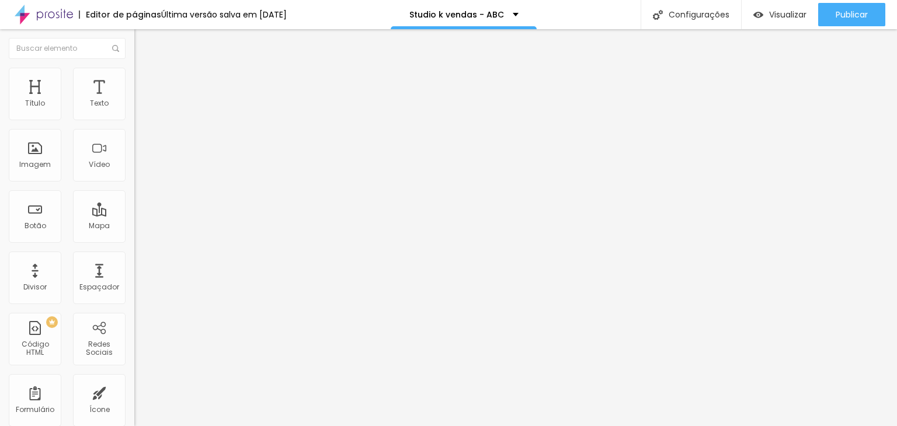
click at [134, 79] on img at bounding box center [139, 84] width 11 height 11
click at [134, 237] on input "20" at bounding box center [156, 243] width 44 height 12
type input "0"
type input "1"
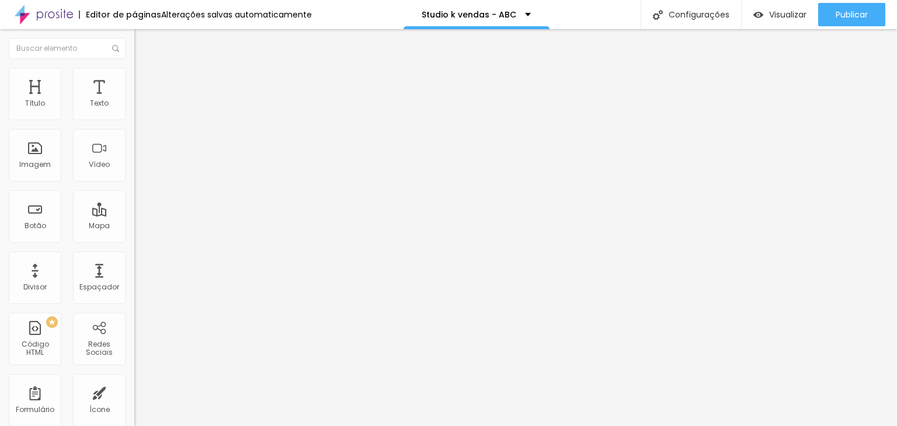
type input "10"
click at [134, 69] on ul "Conteúdo Estilo Avançado" at bounding box center [201, 73] width 134 height 35
click at [134, 71] on li "Estilo" at bounding box center [201, 74] width 134 height 12
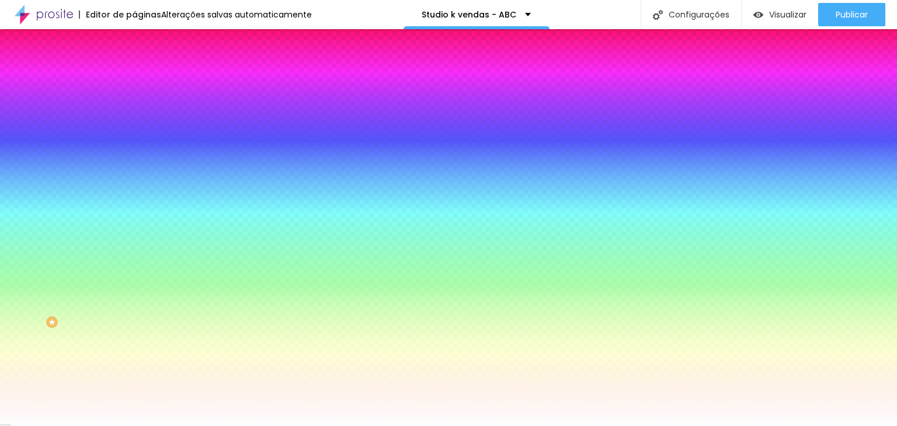
click at [145, 69] on span "Conteúdo" at bounding box center [163, 64] width 36 height 10
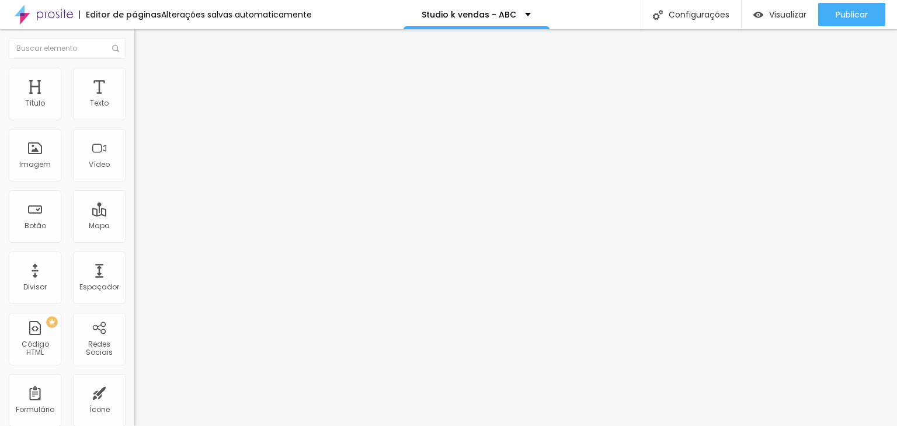
click at [134, 49] on button "Editar Coluna" at bounding box center [201, 42] width 134 height 27
click at [145, 82] on span "Avançado" at bounding box center [164, 87] width 39 height 10
click at [134, 402] on input "406" at bounding box center [159, 408] width 50 height 12
type input "3"
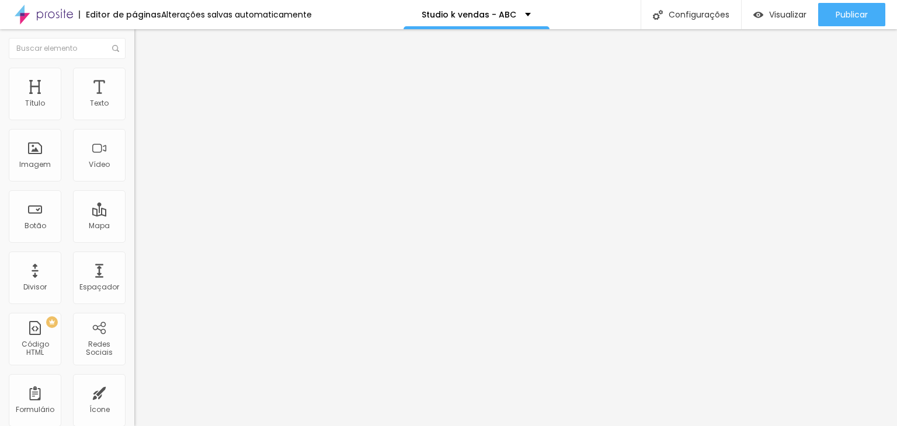
type input "31"
type input "314"
click at [134, 75] on li "Estilo" at bounding box center [201, 74] width 134 height 12
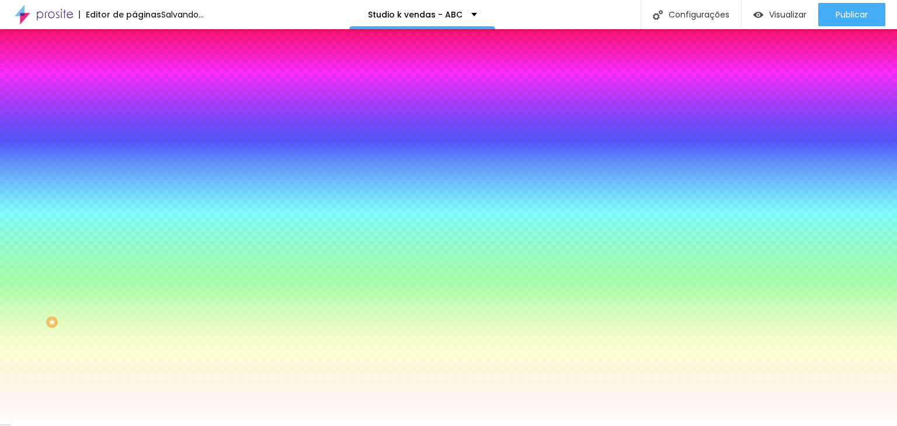
click at [134, 68] on li "Conteúdo" at bounding box center [201, 62] width 134 height 12
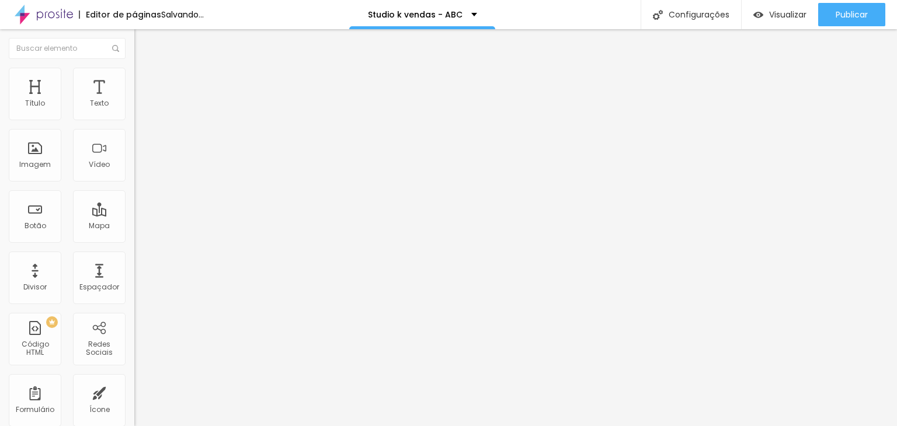
click at [143, 42] on div "Editar Seção" at bounding box center [177, 42] width 69 height 9
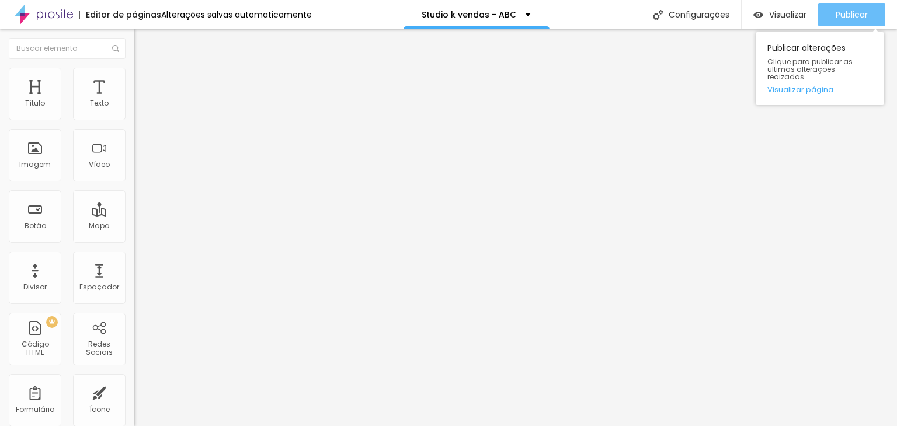
click at [863, 11] on span "Publicar" at bounding box center [851, 14] width 32 height 9
click at [859, 17] on span "Publicar" at bounding box center [851, 14] width 32 height 9
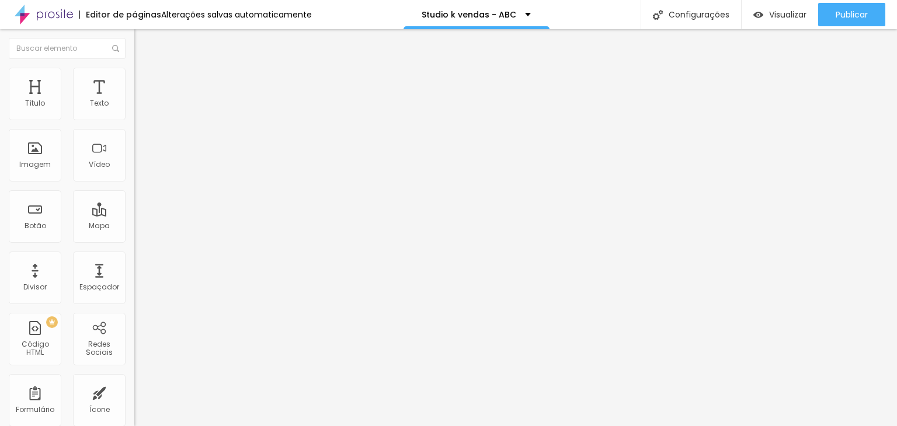
click at [134, 79] on li "Avançado" at bounding box center [201, 85] width 134 height 12
click at [145, 85] on span "Avançado" at bounding box center [164, 87] width 39 height 10
click at [134, 237] on input "20" at bounding box center [156, 243] width 44 height 12
type input "1"
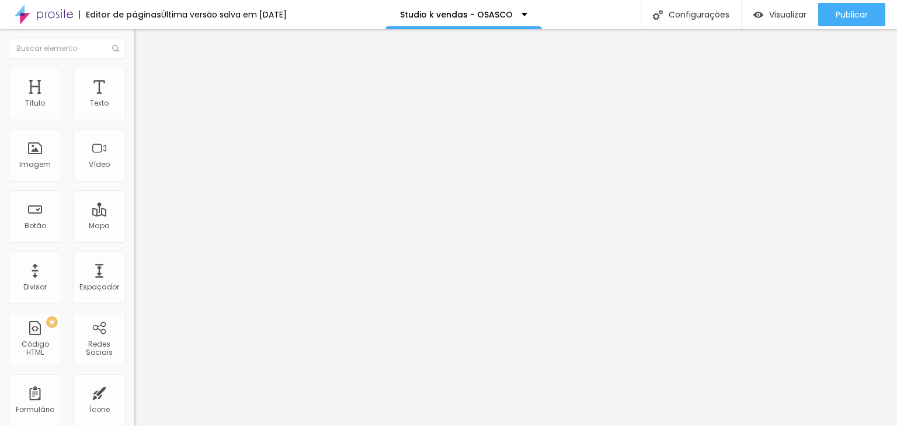
type input "0"
type input "10"
click at [145, 81] on span "Estilo" at bounding box center [154, 76] width 18 height 10
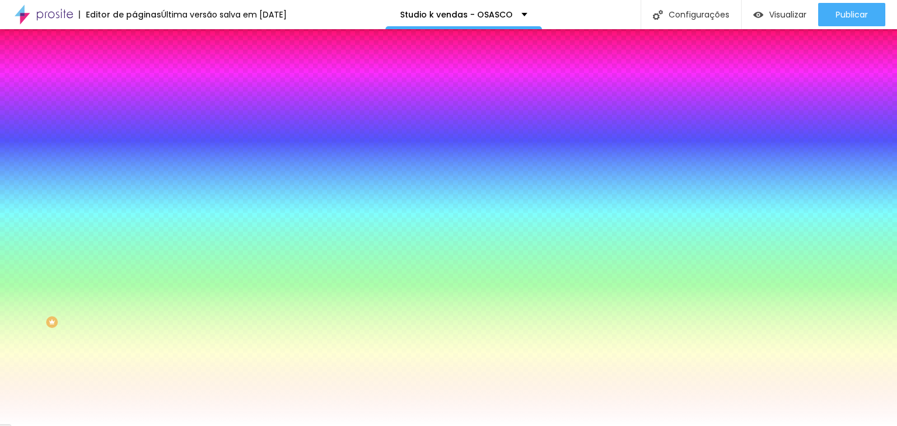
click at [145, 69] on span "Conteúdo" at bounding box center [163, 64] width 36 height 10
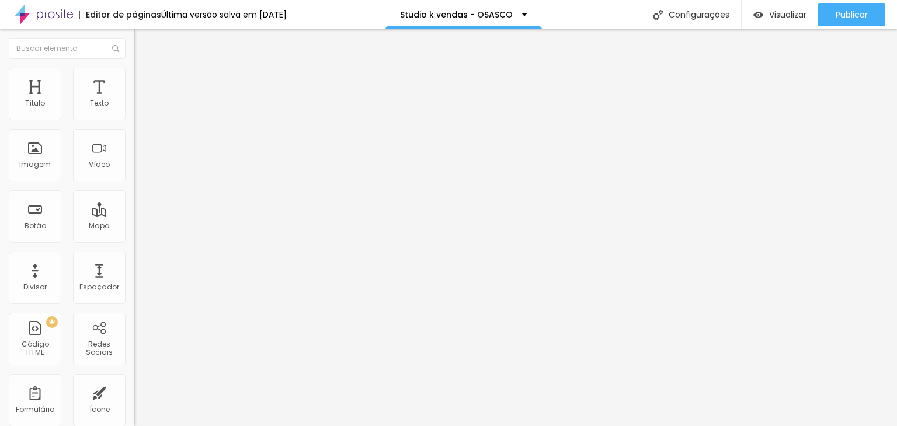
click at [143, 45] on img "button" at bounding box center [147, 42] width 9 height 9
click at [134, 79] on img at bounding box center [139, 84] width 11 height 11
click at [134, 402] on input "406" at bounding box center [159, 408] width 50 height 12
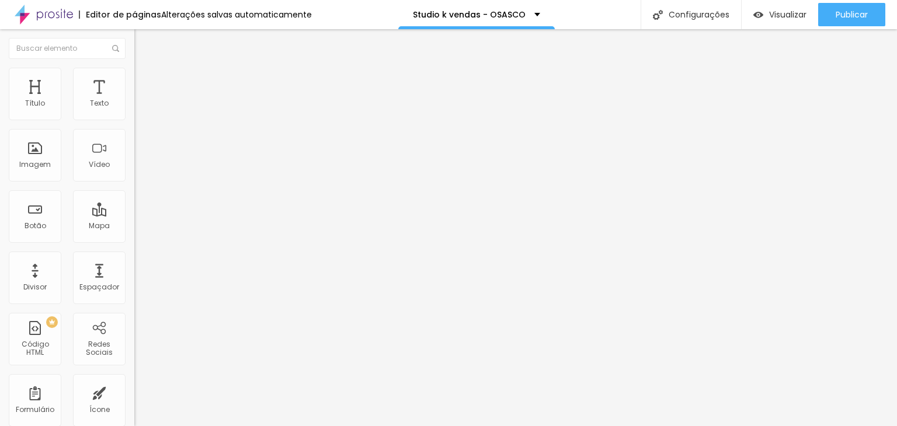
type input "3"
type input "31"
type input "314"
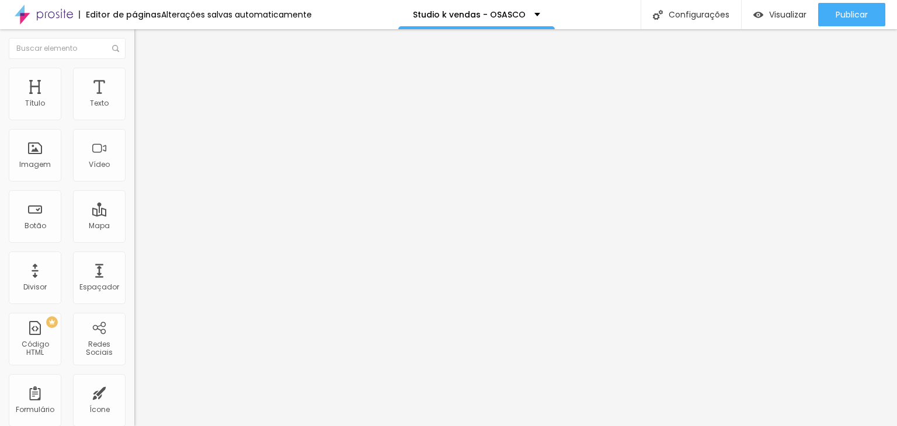
type input "314"
click at [134, 78] on li "Estilo" at bounding box center [201, 74] width 134 height 12
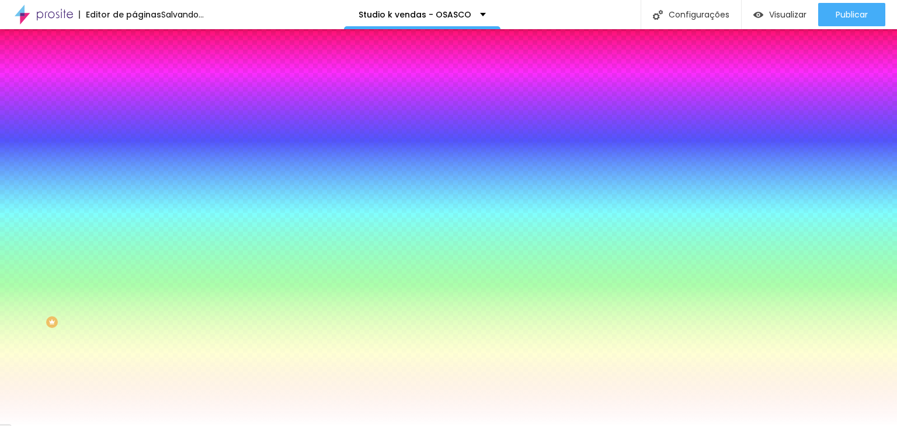
click at [134, 68] on li "Conteúdo" at bounding box center [201, 62] width 134 height 12
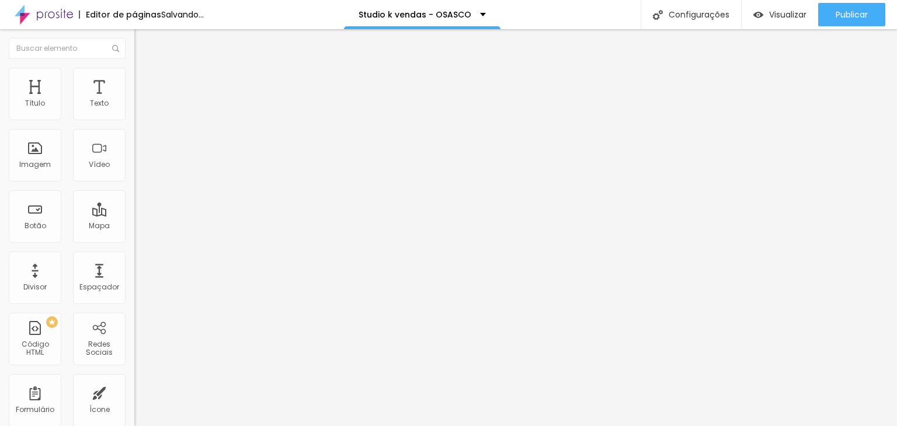
click at [134, 48] on button "Editar Seção" at bounding box center [201, 42] width 134 height 27
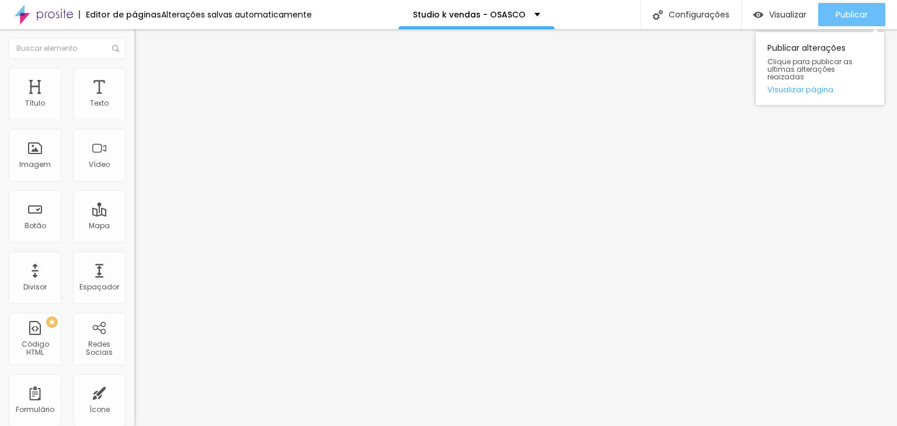
click at [853, 20] on div "Publicar" at bounding box center [851, 14] width 32 height 23
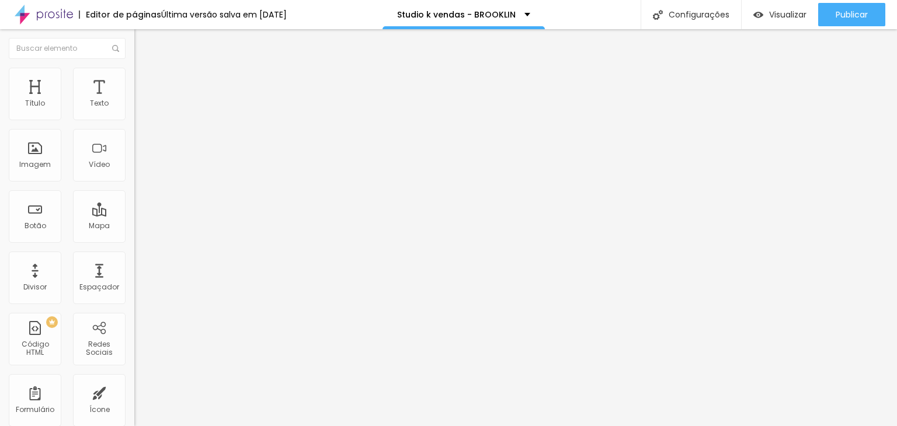
click at [145, 82] on span "Avançado" at bounding box center [164, 87] width 39 height 10
click at [134, 237] on input "20" at bounding box center [156, 243] width 44 height 12
type input "0"
type input "2"
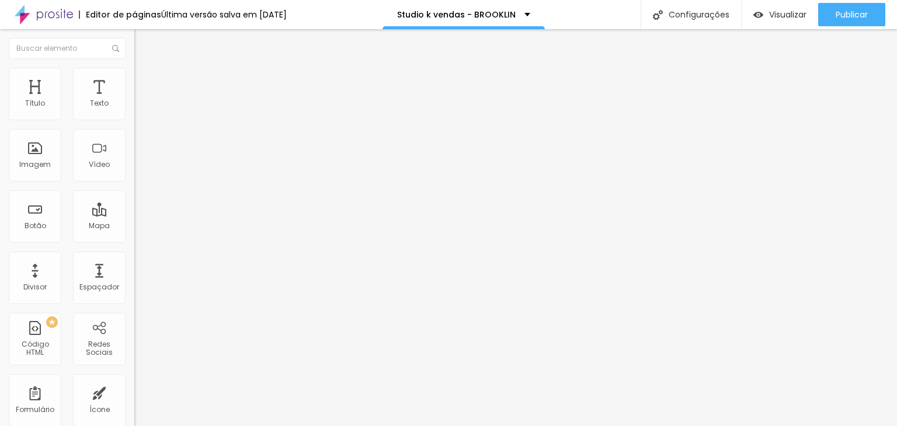
type input "25"
type input "0"
type input "10"
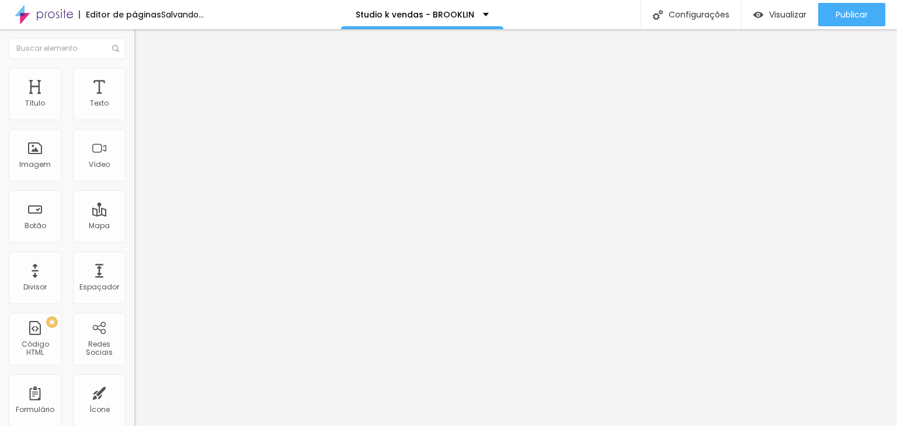
click at [145, 81] on span "Estilo" at bounding box center [154, 76] width 18 height 10
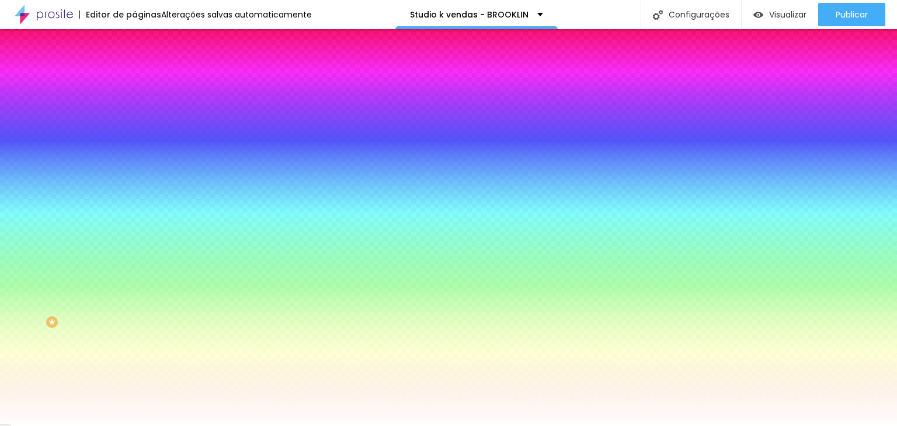
drag, startPoint x: 30, startPoint y: 86, endPoint x: 20, endPoint y: 73, distance: 16.2
click at [145, 69] on span "Conteúdo" at bounding box center [163, 64] width 36 height 10
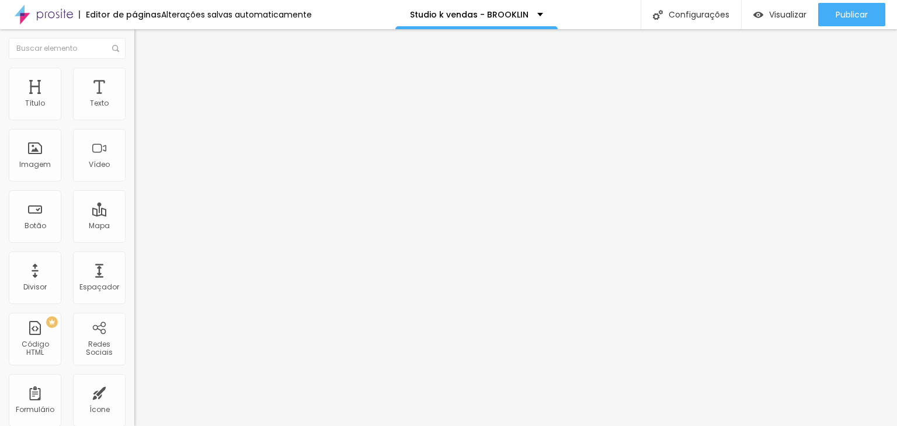
click at [143, 46] on div "Editar Coluna" at bounding box center [179, 42] width 72 height 9
click at [145, 82] on span "Avançado" at bounding box center [164, 87] width 39 height 10
click at [134, 402] on input "406" at bounding box center [159, 408] width 50 height 12
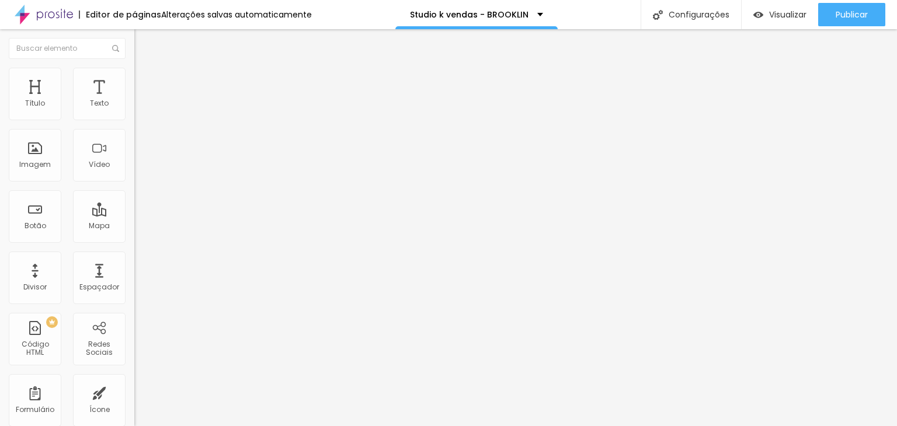
type input "3"
type input "31"
type input "314"
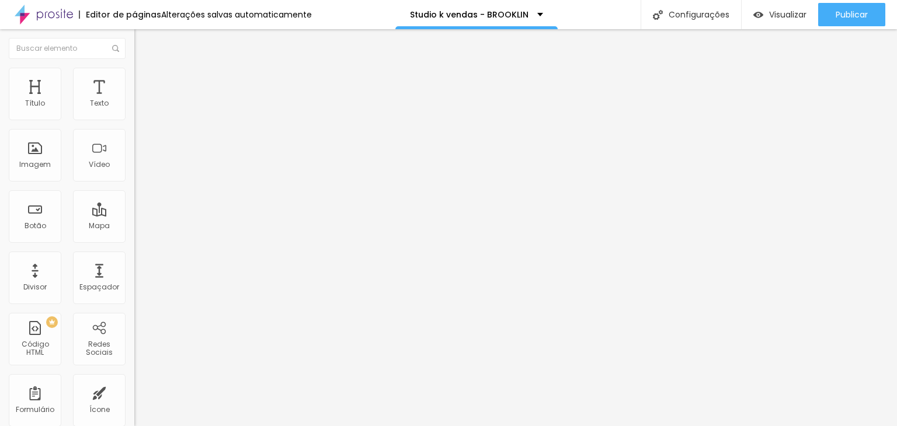
type input "314"
click at [134, 71] on li "Estilo" at bounding box center [201, 74] width 134 height 12
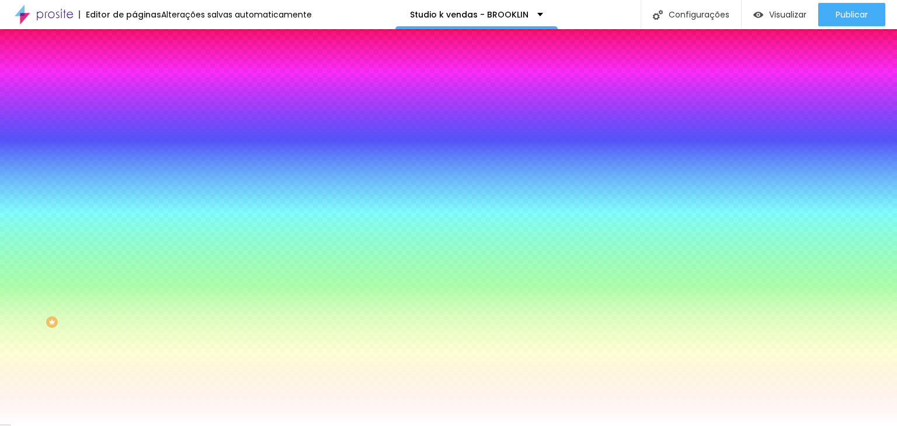
click at [145, 69] on span "Conteúdo" at bounding box center [163, 64] width 36 height 10
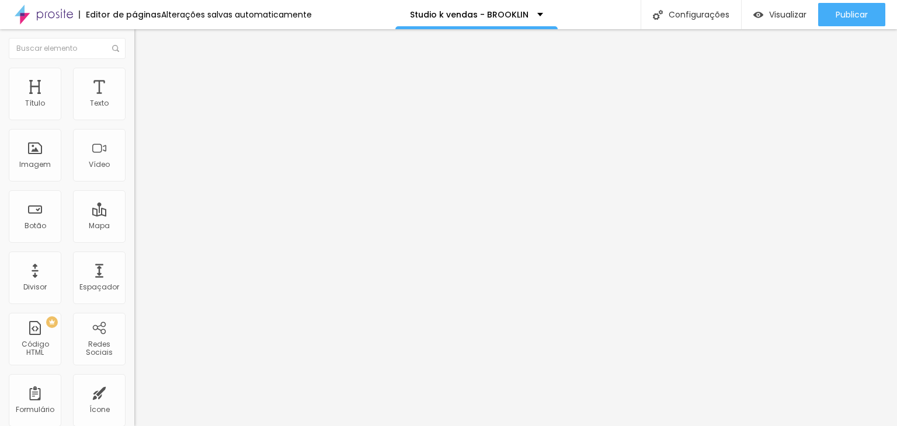
click at [143, 47] on img "button" at bounding box center [147, 42] width 9 height 9
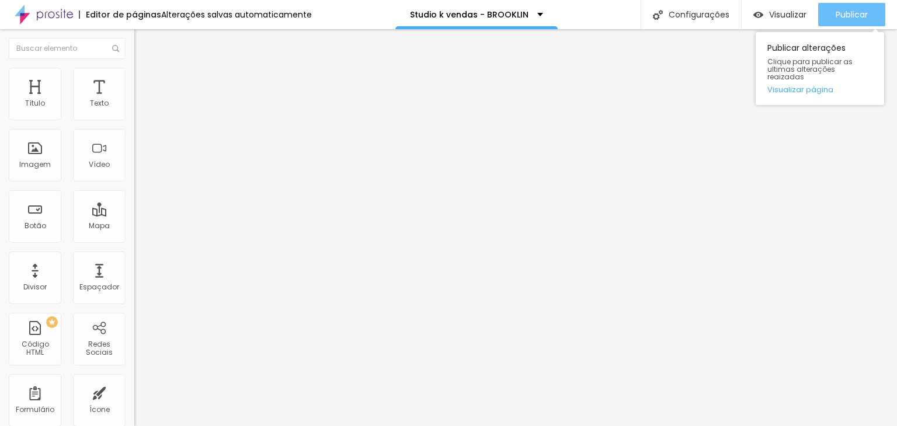
click at [870, 5] on button "Publicar" at bounding box center [851, 14] width 67 height 23
click at [848, 10] on span "Publicar" at bounding box center [851, 14] width 32 height 9
click at [848, 6] on div "Publicar" at bounding box center [851, 14] width 32 height 23
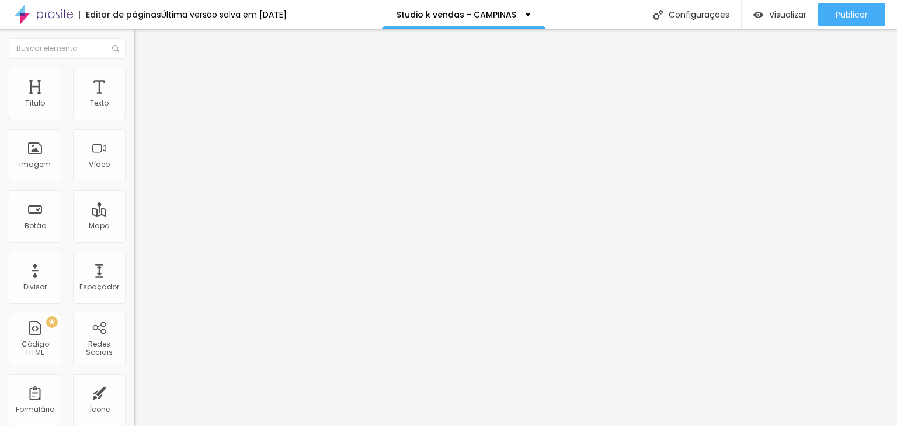
click at [134, 79] on li "Avançado" at bounding box center [201, 85] width 134 height 12
click at [134, 237] on input "20" at bounding box center [156, 243] width 44 height 12
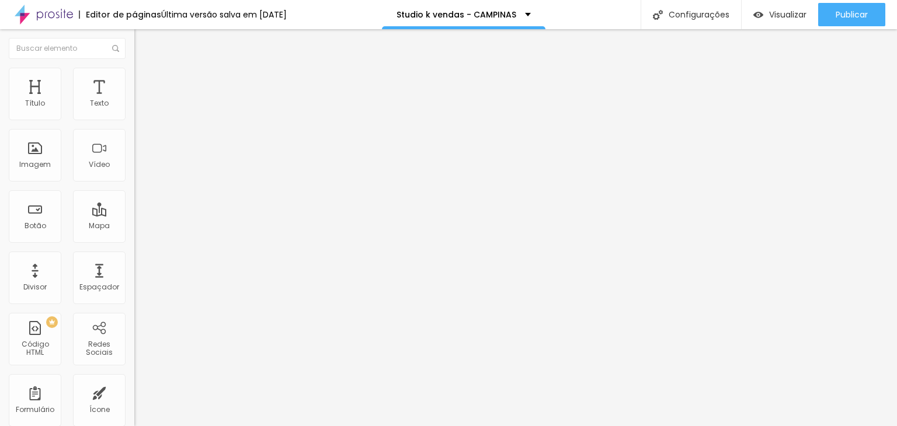
click at [134, 237] on input "20" at bounding box center [156, 243] width 44 height 12
type input "0"
type input "1"
type input "10"
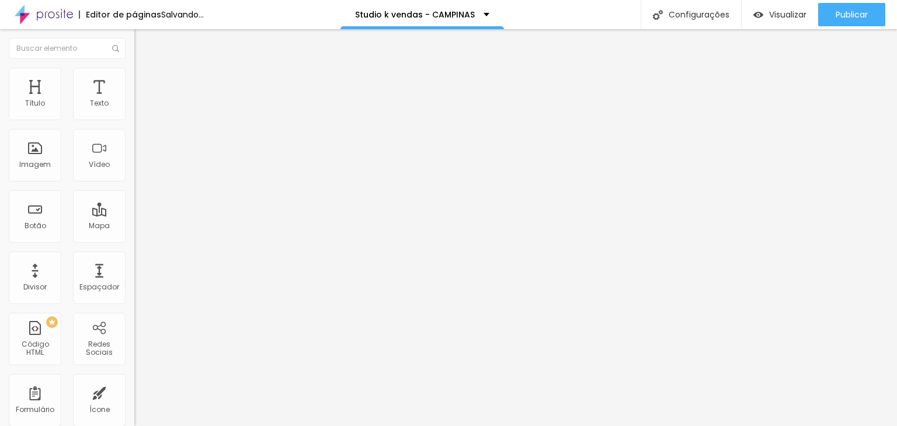
click at [134, 68] on img at bounding box center [139, 73] width 11 height 11
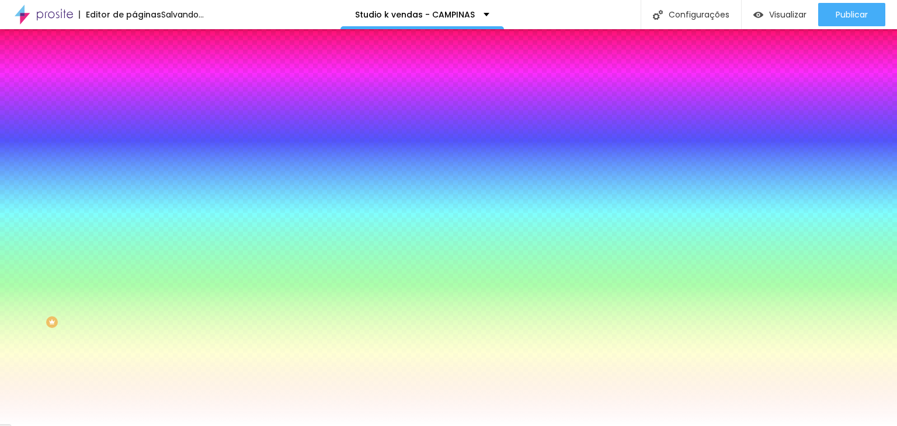
click at [145, 69] on span "Conteúdo" at bounding box center [163, 64] width 36 height 10
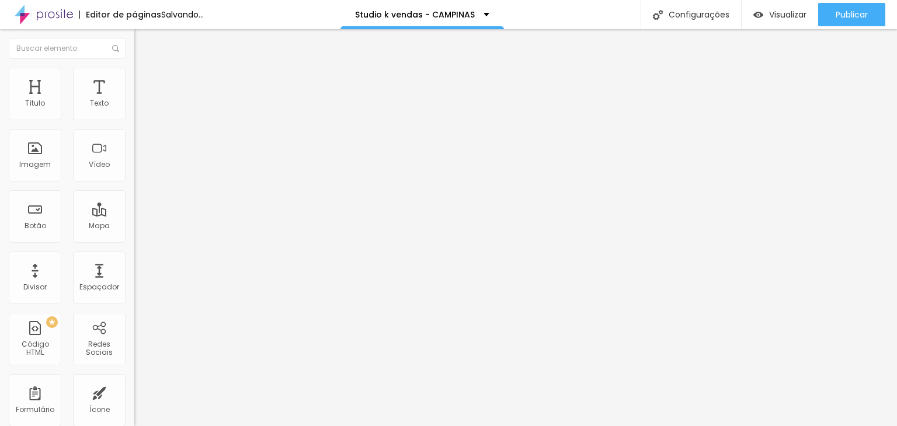
click at [134, 31] on button "Editar Coluna" at bounding box center [201, 42] width 134 height 27
click at [145, 82] on span "Avançado" at bounding box center [164, 87] width 39 height 10
click at [134, 402] on input "406" at bounding box center [159, 408] width 50 height 12
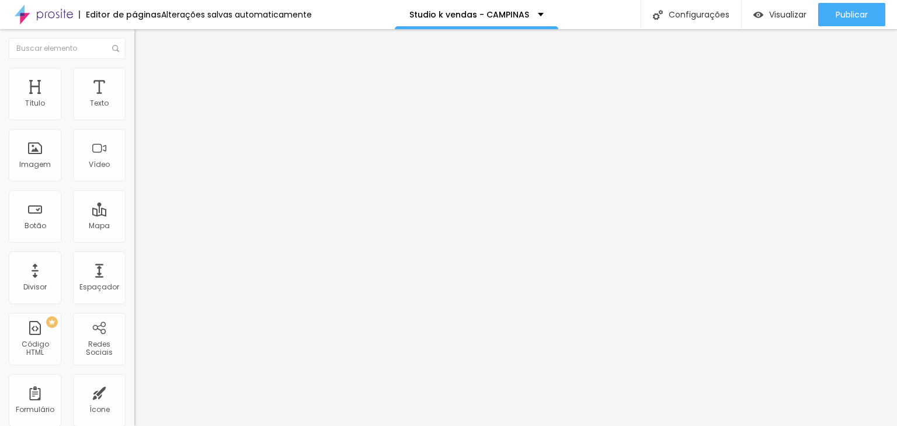
type input "3"
type input "31"
type input "314"
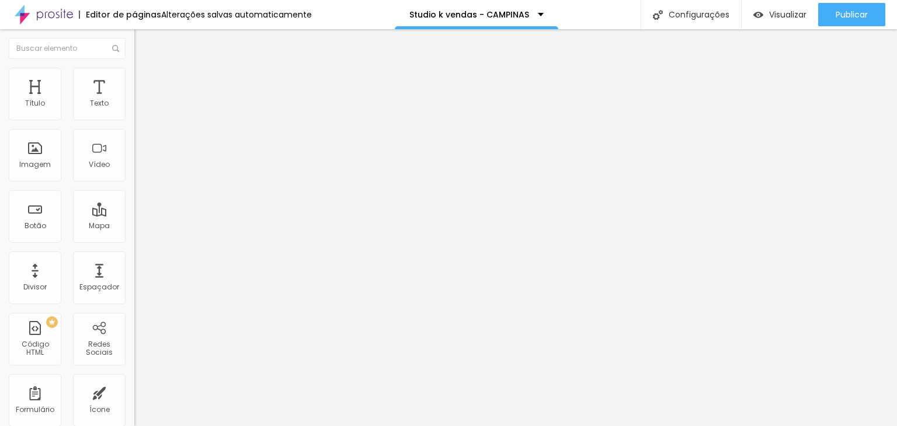
type input "314"
click at [134, 69] on ul "Conteúdo Estilo Avançado" at bounding box center [201, 73] width 134 height 35
click at [134, 75] on li "Estilo" at bounding box center [201, 74] width 134 height 12
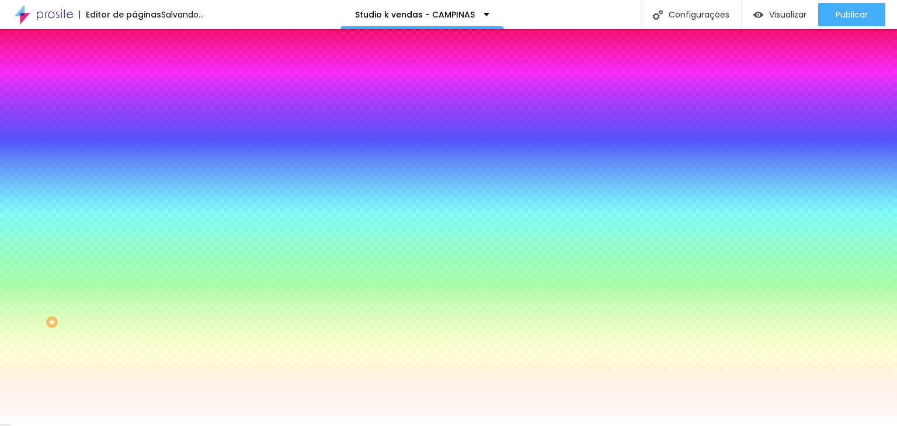
click at [145, 69] on span "Conteúdo" at bounding box center [163, 64] width 36 height 10
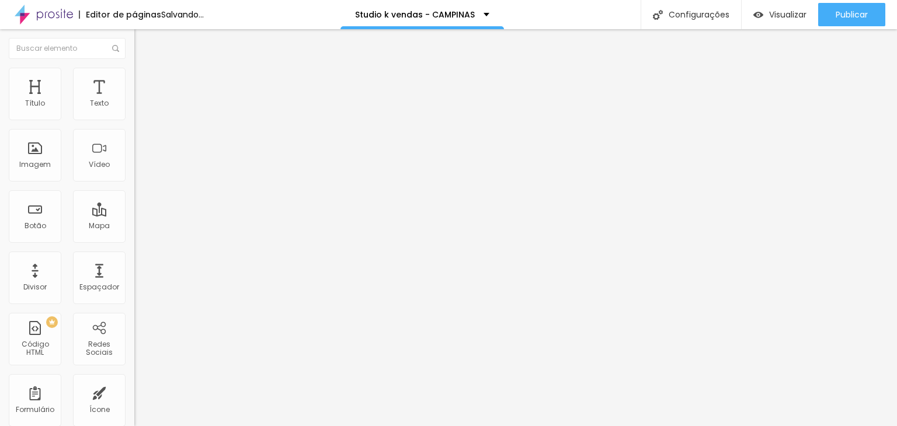
click at [143, 47] on img "button" at bounding box center [147, 42] width 9 height 9
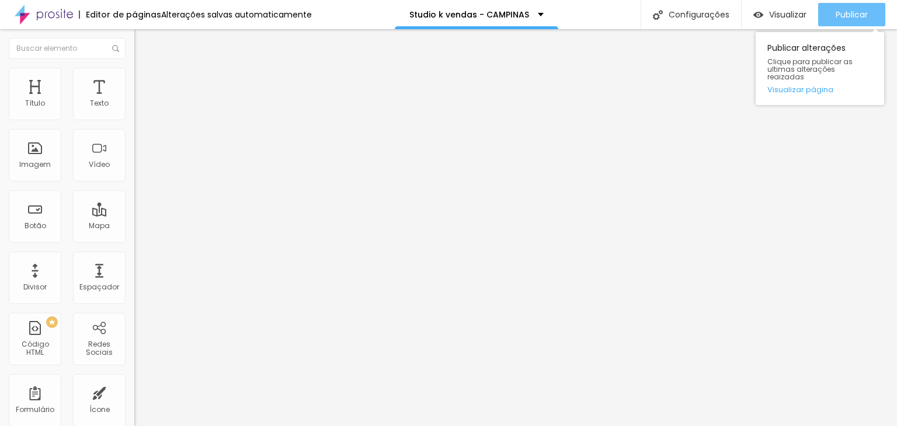
click at [845, 15] on span "Publicar" at bounding box center [851, 14] width 32 height 9
click at [854, 18] on span "Publicar" at bounding box center [851, 14] width 32 height 9
